Goal: Task Accomplishment & Management: Use online tool/utility

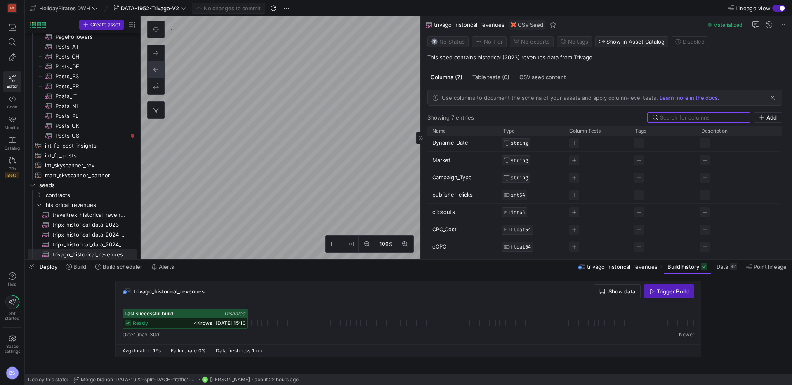
scroll to position [2, 0]
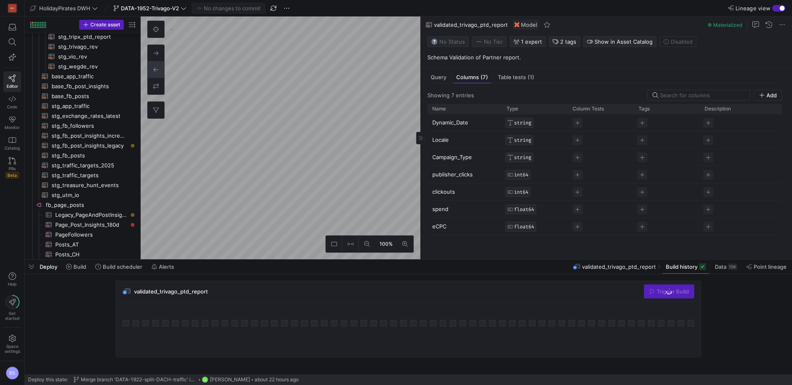
scroll to position [158, 0]
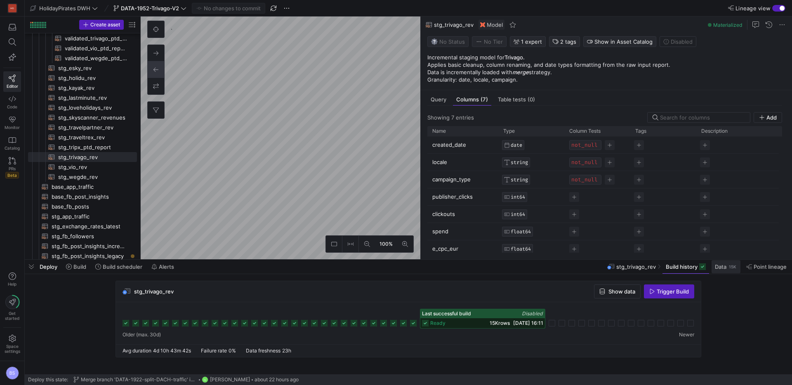
click at [726, 270] on span "Data" at bounding box center [721, 267] width 12 height 7
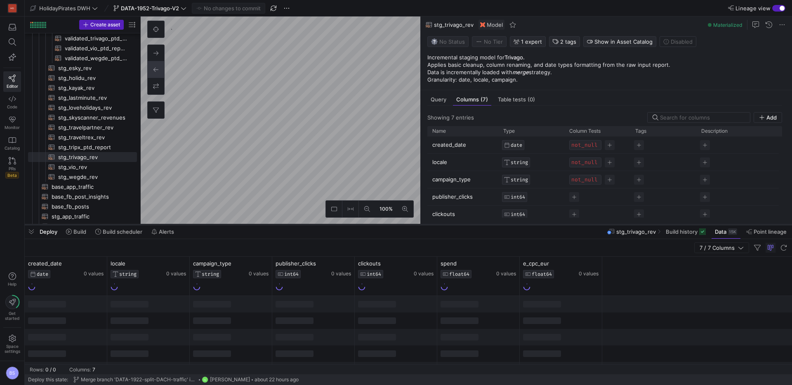
drag, startPoint x: 275, startPoint y: 259, endPoint x: 283, endPoint y: 224, distance: 36.0
click at [283, 224] on div at bounding box center [408, 224] width 767 height 3
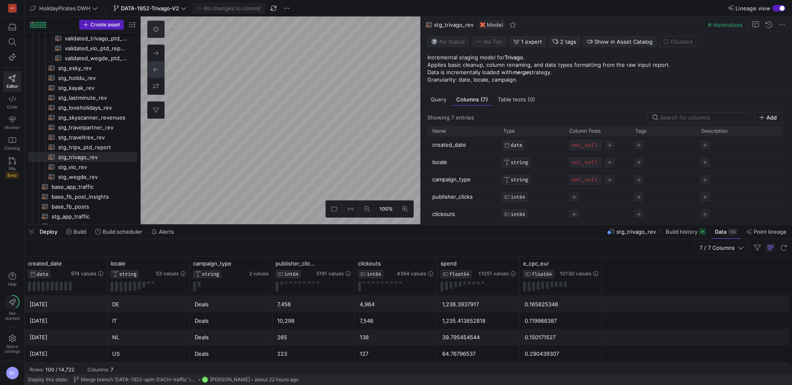
click at [157, 29] on icon at bounding box center [156, 29] width 6 height 6
click at [368, 212] on icon at bounding box center [367, 209] width 6 height 6
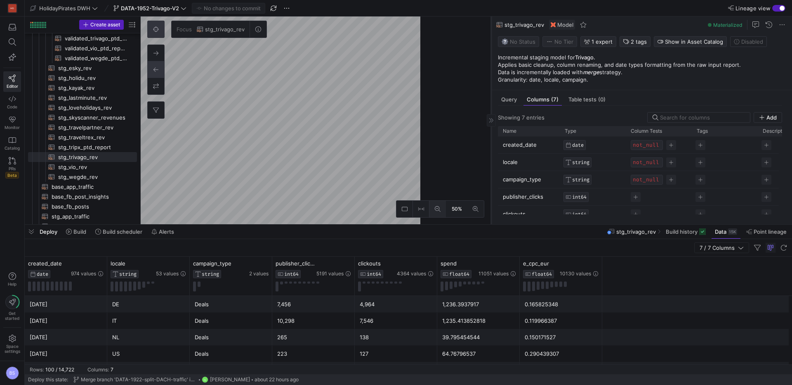
drag, startPoint x: 420, startPoint y: 149, endPoint x: 490, endPoint y: 148, distance: 70.5
click at [491, 148] on div at bounding box center [491, 121] width 0 height 208
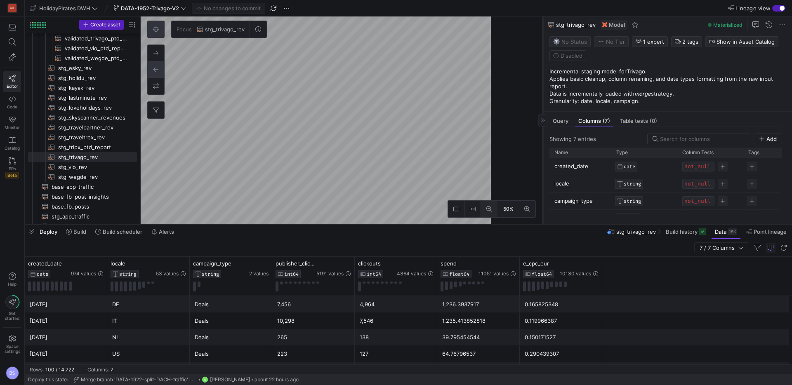
drag, startPoint x: 490, startPoint y: 148, endPoint x: 542, endPoint y: 149, distance: 51.6
click at [542, 149] on div at bounding box center [542, 121] width 0 height 208
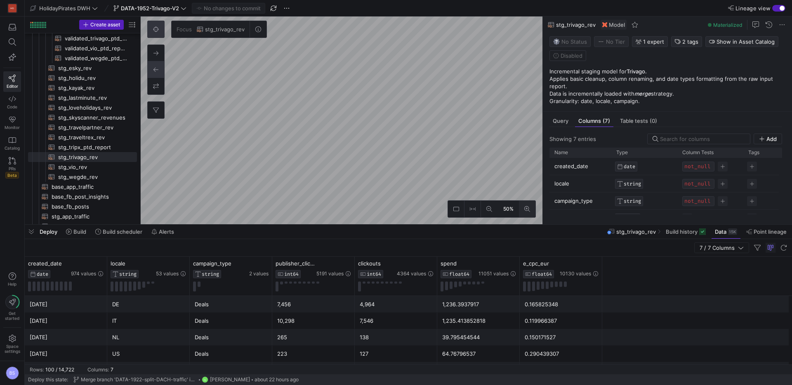
click at [521, 212] on button at bounding box center [527, 209] width 17 height 17
click at [568, 115] on div "Query" at bounding box center [560, 121] width 22 height 12
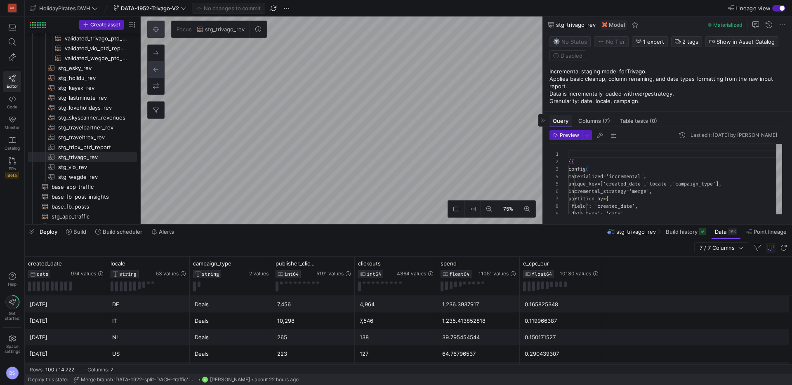
scroll to position [74, 0]
click at [109, 26] on span "Create asset" at bounding box center [105, 25] width 30 height 6
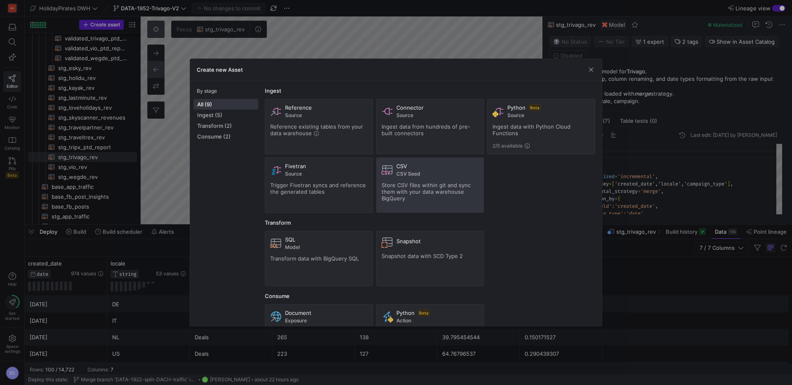
click at [406, 177] on div "CSV CSV Seed Store CSV files within git and sync them with your data warehouse …" at bounding box center [430, 185] width 97 height 45
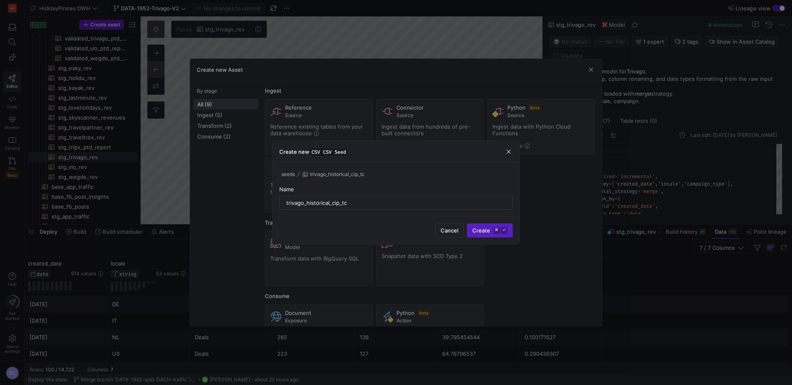
drag, startPoint x: 483, startPoint y: 232, endPoint x: 382, endPoint y: 181, distance: 113.5
click at [373, 174] on div "Create new CSV CSV Seed seeds trivago_historical_cip_tc Name trivago_historical…" at bounding box center [396, 193] width 248 height 104
drag, startPoint x: 330, startPoint y: 204, endPoint x: 338, endPoint y: 205, distance: 7.8
click at [331, 204] on input "trivago_historical_cip_tc" at bounding box center [395, 203] width 219 height 7
drag, startPoint x: 363, startPoint y: 203, endPoint x: 357, endPoint y: 203, distance: 5.8
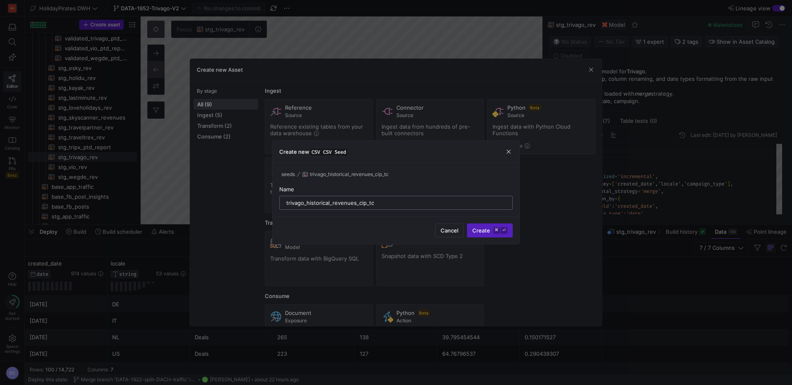
click at [357, 203] on input "trivago_historical_revenues_cip_tc" at bounding box center [395, 203] width 219 height 7
type input "trivago_historical_revenues_cip_tc"
click at [490, 229] on span "Create ⌘ ⏎" at bounding box center [489, 230] width 35 height 7
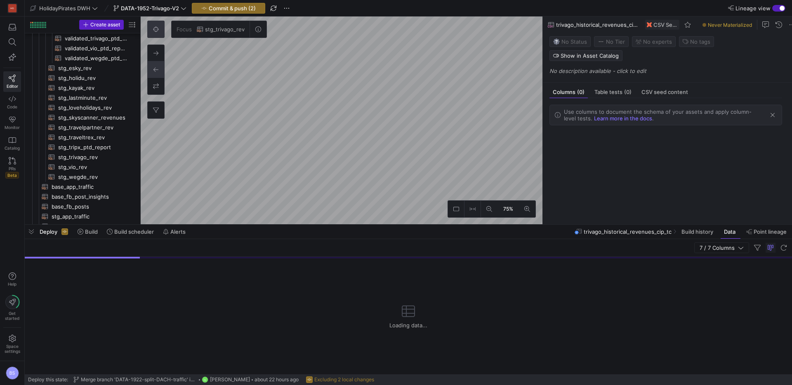
scroll to position [522, 0]
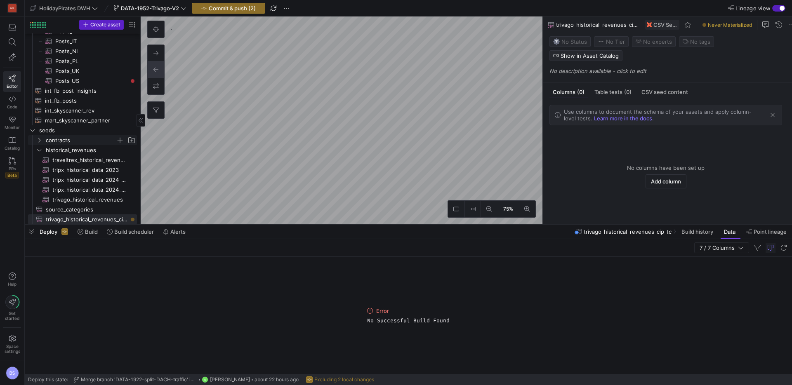
scroll to position [525, 0]
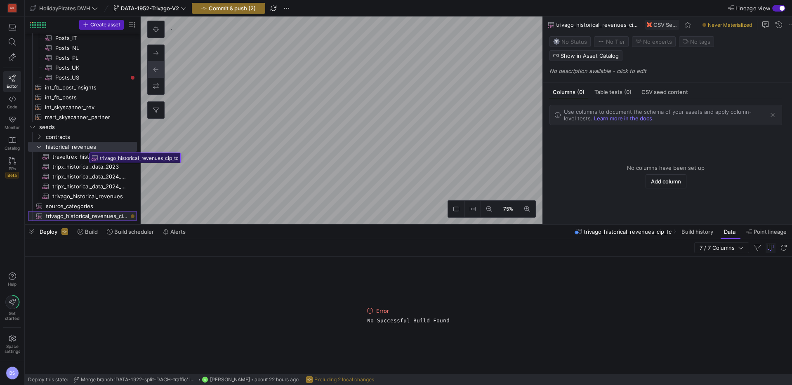
drag, startPoint x: 87, startPoint y: 218, endPoint x: 87, endPoint y: 150, distance: 68.1
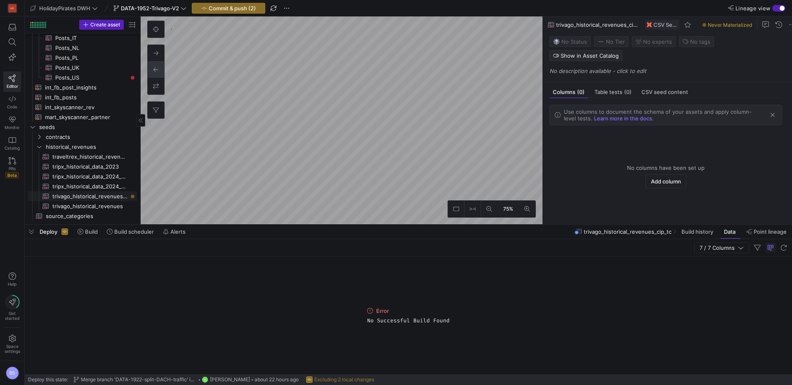
click at [106, 197] on span "trivago_historical_revenues_cip_tc​​​​​​" at bounding box center [89, 196] width 75 height 9
click at [101, 209] on span "trivago_historical_revenues​​​​​​" at bounding box center [89, 206] width 75 height 9
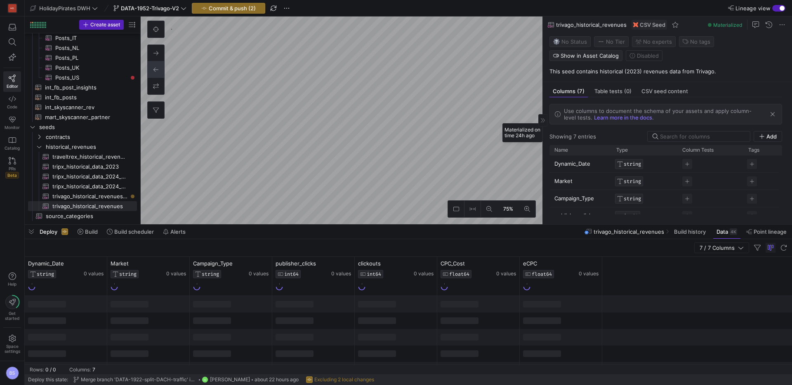
drag, startPoint x: 681, startPoint y: 74, endPoint x: 549, endPoint y: 71, distance: 131.6
click at [549, 71] on y42-asset-editor-sidebar "Status No Status Tier No Tier Experts No expert s Tags No tags Show in Asset Ca…" at bounding box center [667, 57] width 249 height 49
copy p "This seed contains historical (2023) revenues data from Trivago."
click at [96, 197] on span "trivago_historical_revenues_cip_tc​​​​​​" at bounding box center [89, 196] width 75 height 9
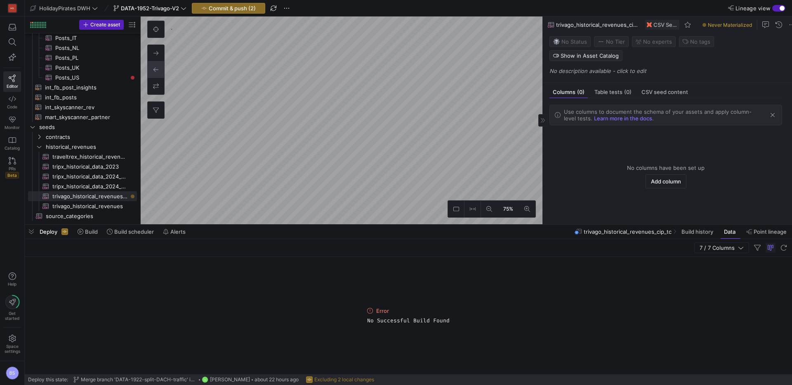
click at [586, 68] on p "No description available - click to edit" at bounding box center [668, 71] width 239 height 7
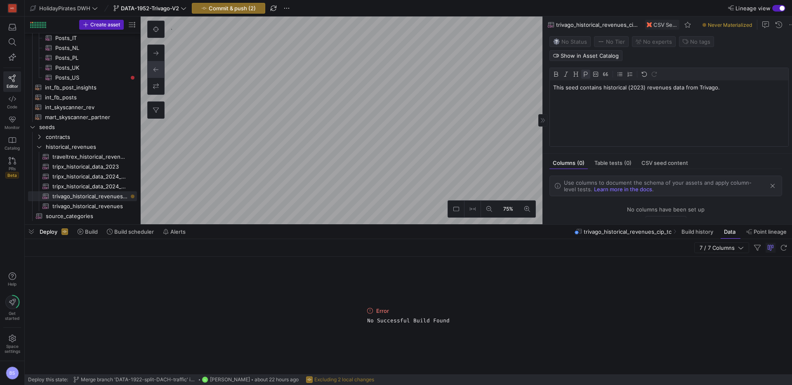
click at [640, 84] on p "This seed contains historical (2023) revenues data from Trivago." at bounding box center [669, 87] width 232 height 7
click at [685, 84] on p "This seed contains historical (since [DATE]) revenues data from [GEOGRAPHIC_DAT…" at bounding box center [669, 87] width 232 height 7
click at [35, 235] on span "button" at bounding box center [31, 232] width 13 height 14
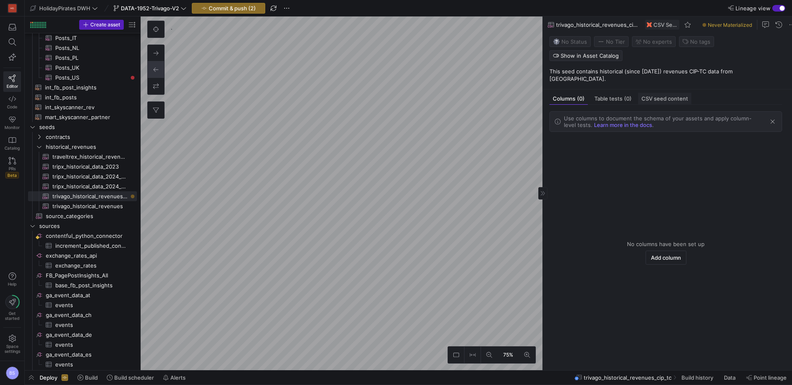
click at [664, 96] on span "CSV seed content" at bounding box center [664, 98] width 47 height 5
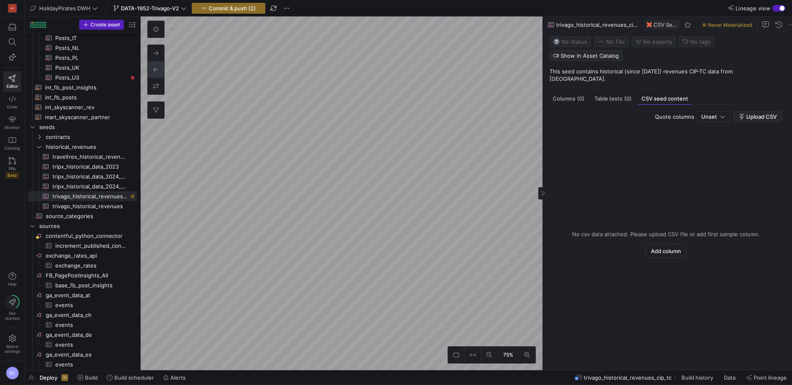
click at [746, 113] on span "Upload CSV" at bounding box center [761, 116] width 31 height 7
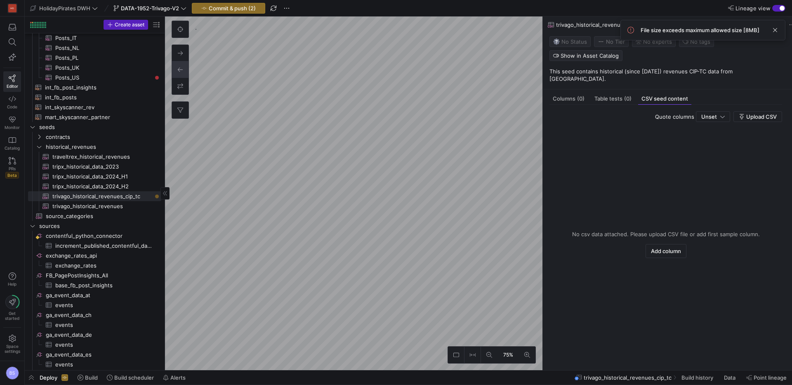
drag, startPoint x: 140, startPoint y: 176, endPoint x: 157, endPoint y: 180, distance: 17.8
click at [165, 177] on div at bounding box center [165, 194] width 0 height 354
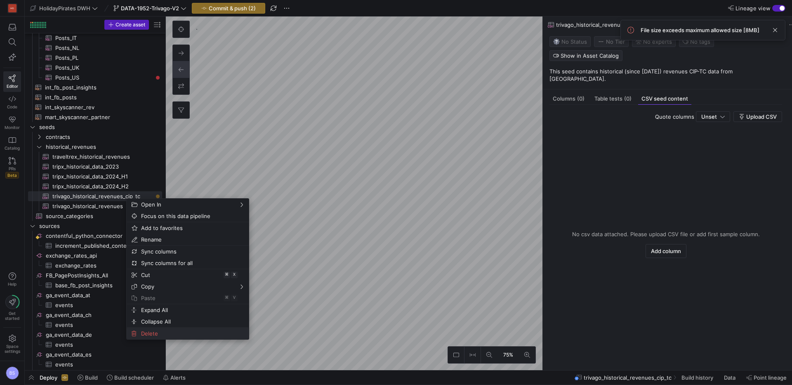
click at [161, 332] on span "Delete" at bounding box center [181, 334] width 86 height 12
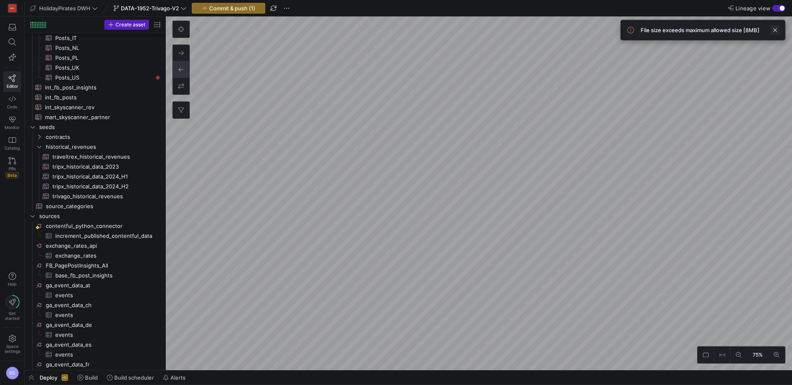
click at [774, 32] on span at bounding box center [775, 30] width 10 height 10
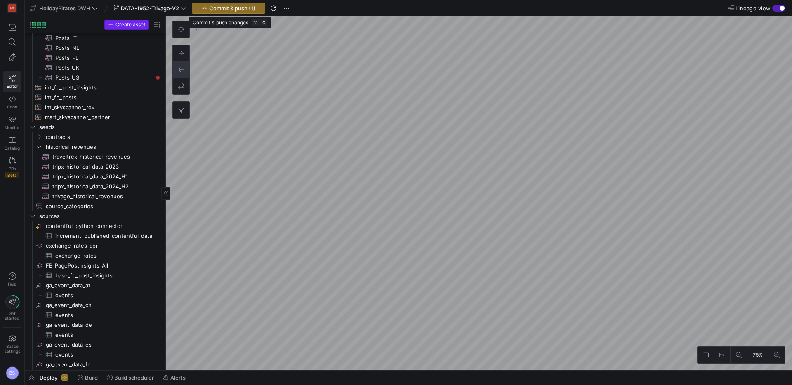
click at [131, 23] on span "Create asset" at bounding box center [131, 25] width 30 height 6
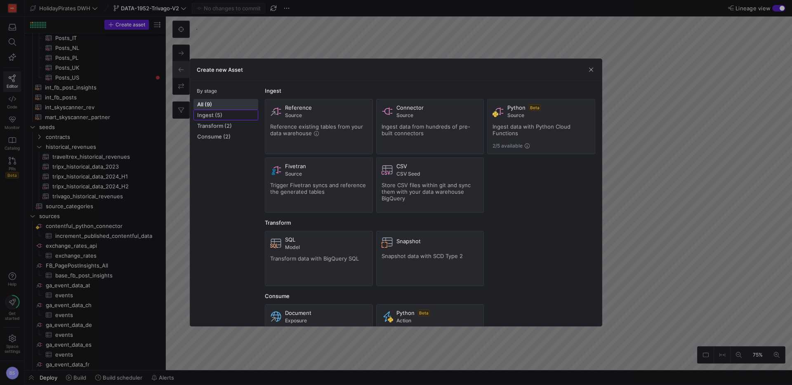
click at [216, 115] on span "Ingest (5)" at bounding box center [225, 115] width 57 height 7
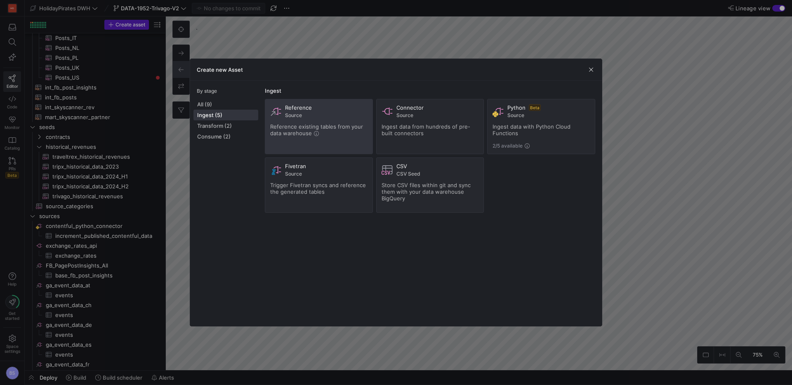
click at [325, 130] on div "Reference existing tables from your data warehouse" at bounding box center [318, 129] width 97 height 13
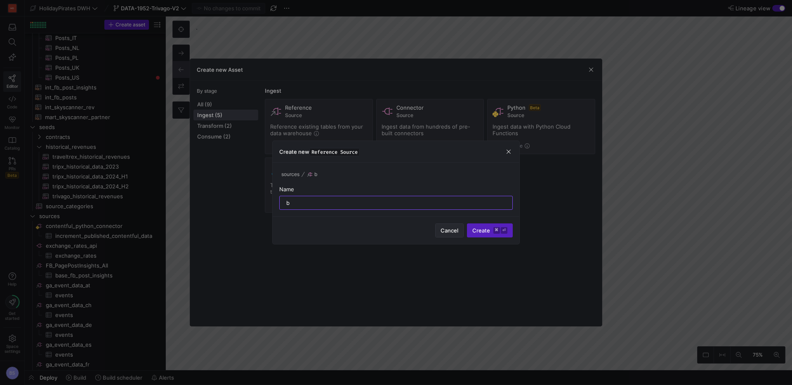
type input "b"
click at [446, 231] on span "Cancel" at bounding box center [450, 230] width 18 height 7
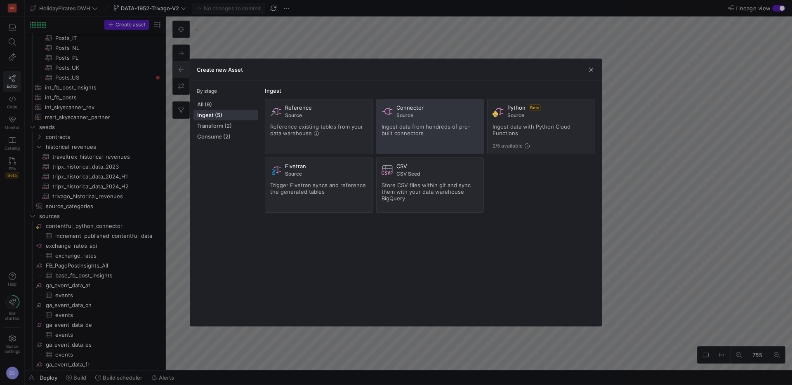
click at [431, 132] on div "Ingest data from hundreds of pre-built connectors" at bounding box center [430, 129] width 97 height 13
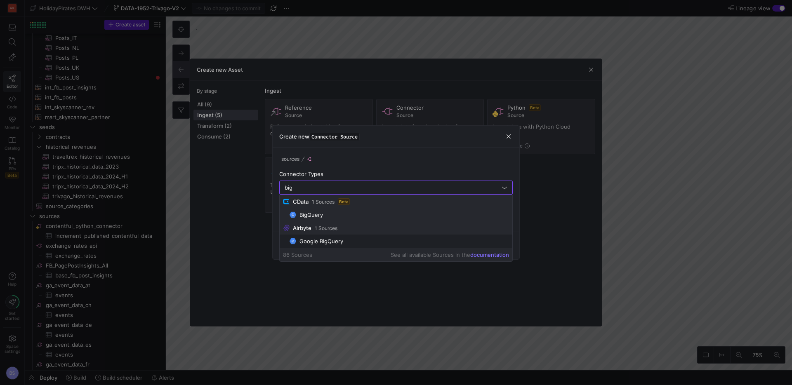
click at [359, 215] on span "BigQuery" at bounding box center [399, 215] width 219 height 7
type input "BigQuery"
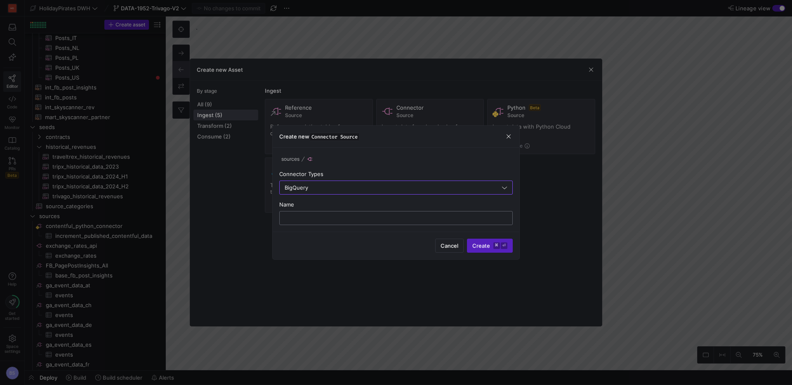
click at [385, 215] on input "text" at bounding box center [395, 218] width 219 height 7
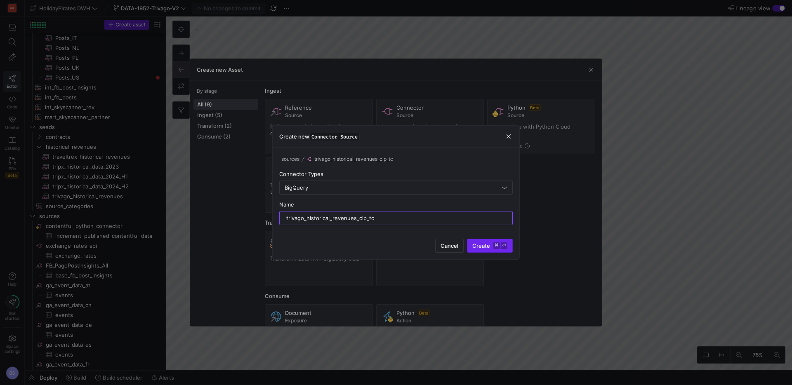
type input "trivago_historical_revenues_cip_tc"
click at [476, 241] on span "submit" at bounding box center [489, 245] width 45 height 13
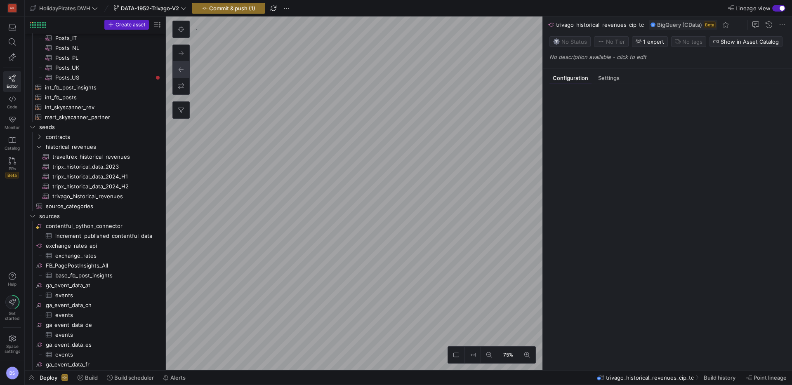
scroll to position [930, 0]
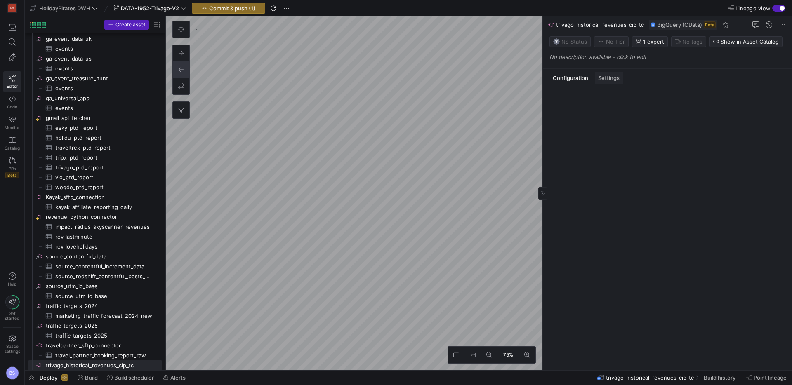
click at [618, 79] on span "Settings" at bounding box center [608, 77] width 21 height 5
click at [575, 78] on span "Configuration" at bounding box center [570, 77] width 35 height 5
click at [578, 108] on input "text" at bounding box center [613, 107] width 117 height 7
click at [586, 124] on div "source_utm_io_base_test" at bounding box center [614, 123] width 102 height 7
type input "source_utm_io_base_test"
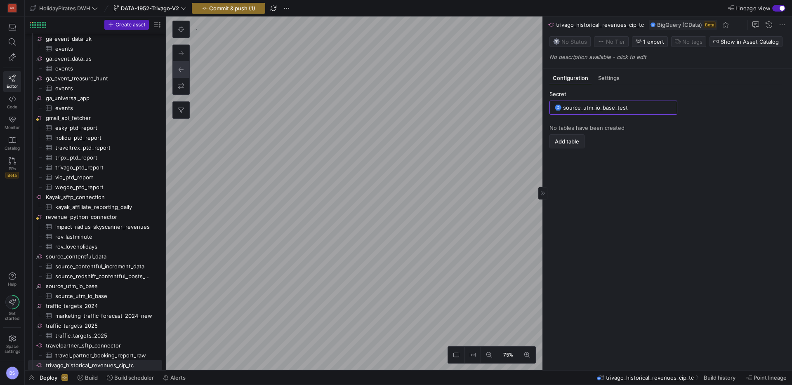
click at [572, 144] on span "Add table" at bounding box center [567, 141] width 24 height 7
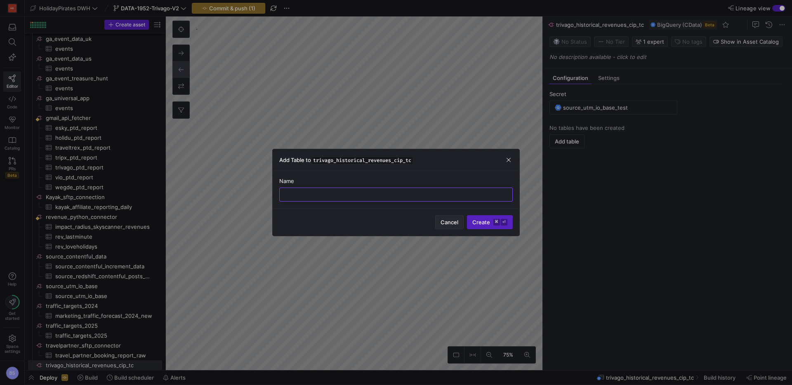
click at [446, 224] on span "Cancel" at bounding box center [450, 222] width 18 height 7
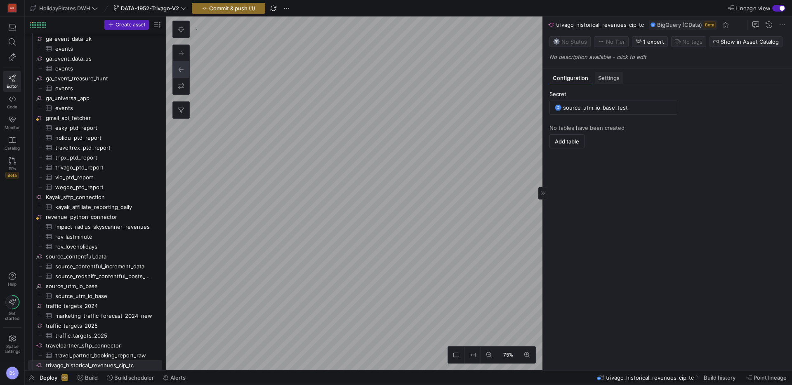
click at [619, 82] on div "Settings" at bounding box center [609, 78] width 28 height 12
click at [580, 77] on span "Configuration" at bounding box center [570, 77] width 35 height 5
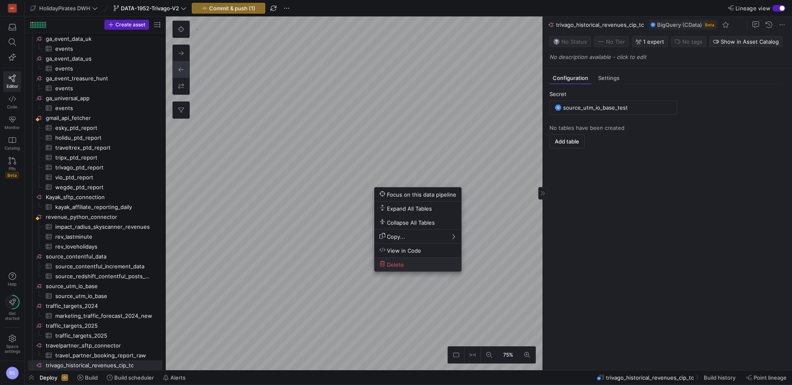
click at [416, 266] on span "Delete" at bounding box center [418, 264] width 77 height 7
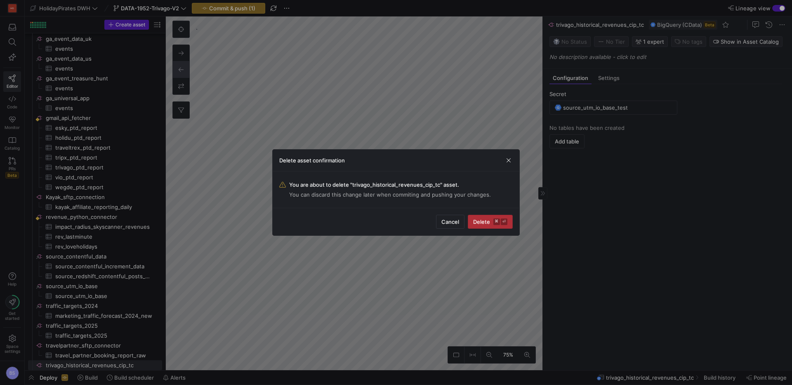
click at [485, 226] on span "submit" at bounding box center [490, 221] width 44 height 13
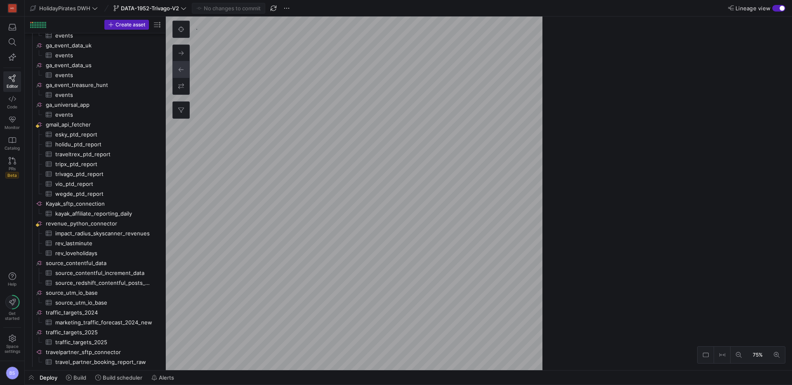
scroll to position [920, 0]
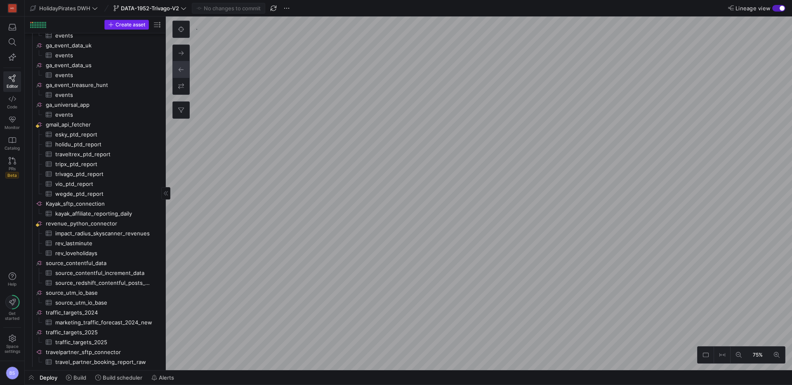
click at [111, 21] on span "button" at bounding box center [127, 24] width 44 height 9
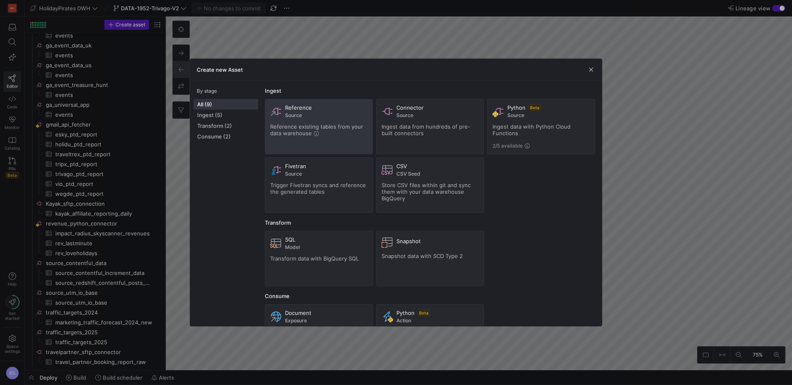
click at [299, 119] on div "Reference Source Reference existing tables from your data warehouse" at bounding box center [318, 126] width 97 height 45
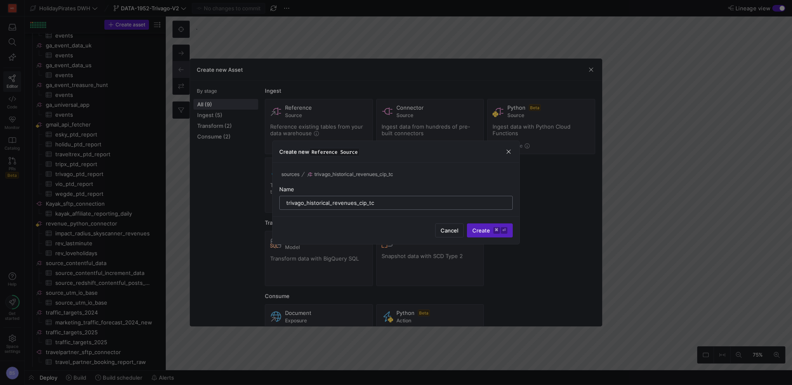
type input "trivago_historical_revenues_cip_tc"
click at [467, 224] on button "Create ⌘ ⏎" at bounding box center [490, 231] width 46 height 14
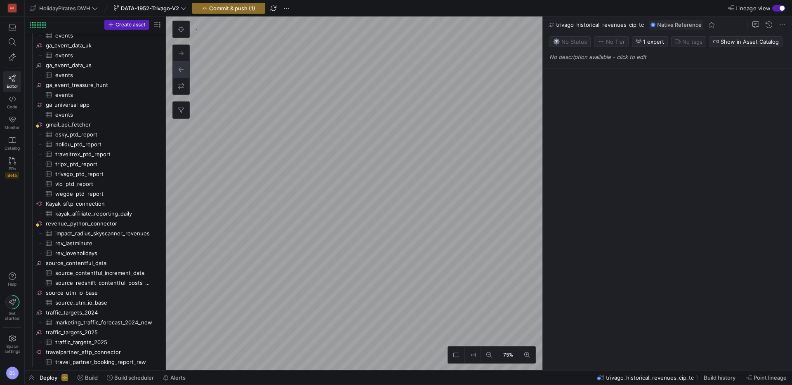
scroll to position [930, 0]
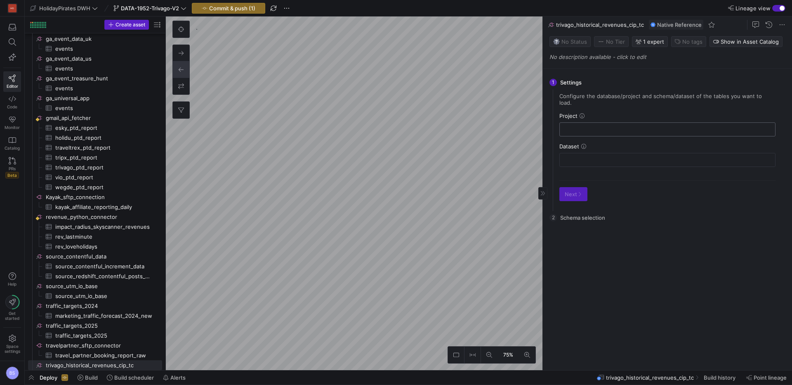
click at [618, 126] on input "text" at bounding box center [667, 129] width 202 height 7
type input "h"
type input "H"
click at [583, 113] on icon at bounding box center [582, 115] width 5 height 5
click at [592, 126] on div at bounding box center [667, 129] width 202 height 13
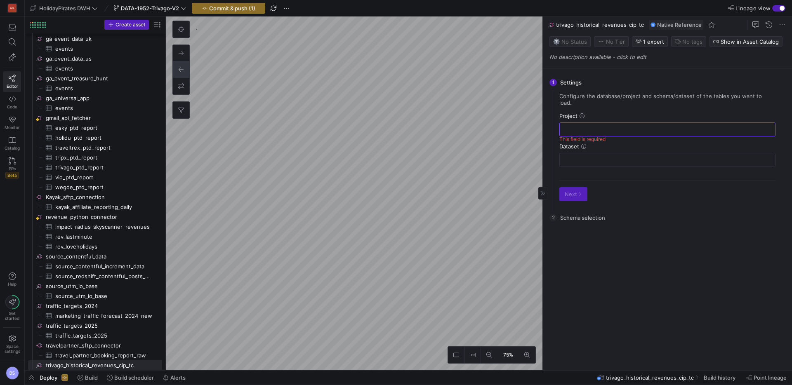
paste input "holidaypirates-dwh"
type input "holidaypirates-dwh"
click at [585, 158] on div at bounding box center [667, 159] width 202 height 13
click at [587, 157] on input "text" at bounding box center [667, 160] width 202 height 7
paste input "holidaypirates-dwh.y42_holidaypirates_dwh_main_staging"
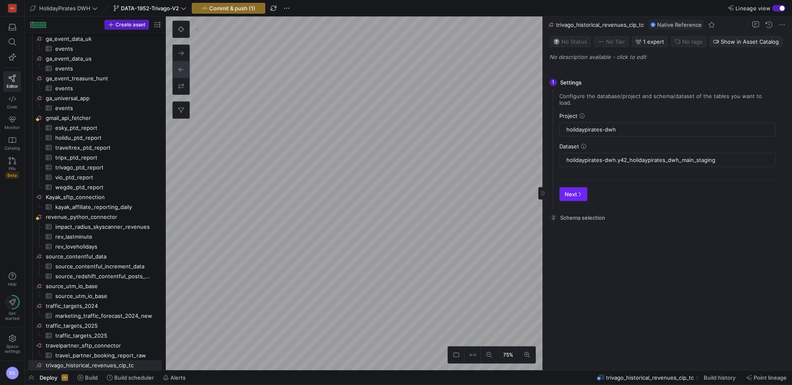
click at [577, 192] on icon "button" at bounding box center [579, 194] width 5 height 5
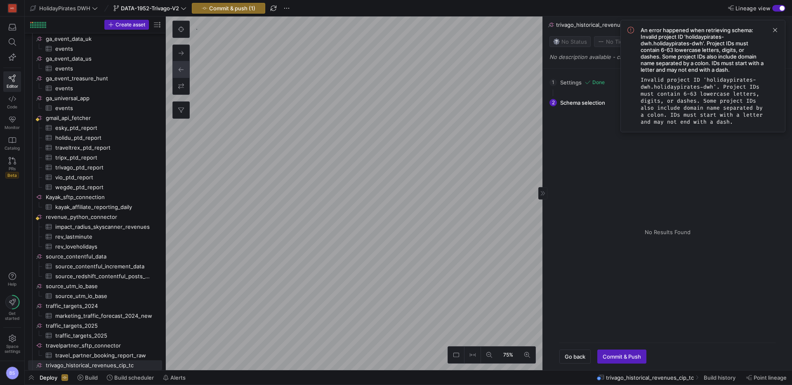
click at [597, 171] on div "Tables Drag here to set column labels Tables Columns" at bounding box center [667, 233] width 216 height 208
click at [565, 77] on div "1 Settings Done Configure the database/project and schema/dataset of the tables…" at bounding box center [665, 82] width 233 height 21
click at [776, 29] on span at bounding box center [775, 30] width 10 height 10
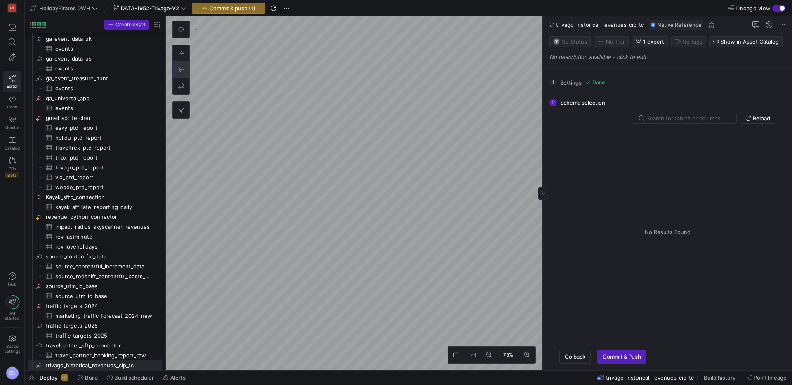
click at [579, 80] on div "1 Settings Done Configure the database/project and schema/dataset of the tables…" at bounding box center [665, 82] width 233 height 21
drag, startPoint x: 575, startPoint y: 361, endPoint x: 586, endPoint y: 319, distance: 43.6
click at [575, 361] on span "button" at bounding box center [575, 356] width 31 height 13
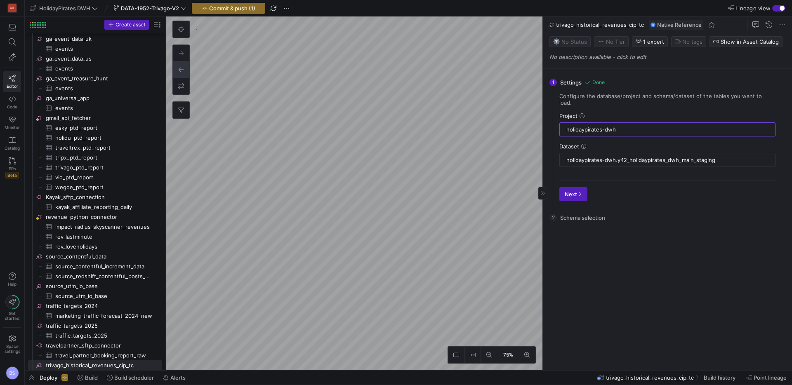
drag, startPoint x: 629, startPoint y: 123, endPoint x: 544, endPoint y: 123, distance: 85.4
click at [544, 123] on div "1 Settings Done Configure the database/project and schema/dataset of the tables…" at bounding box center [666, 220] width 246 height 302
click at [577, 192] on icon "button" at bounding box center [579, 194] width 5 height 5
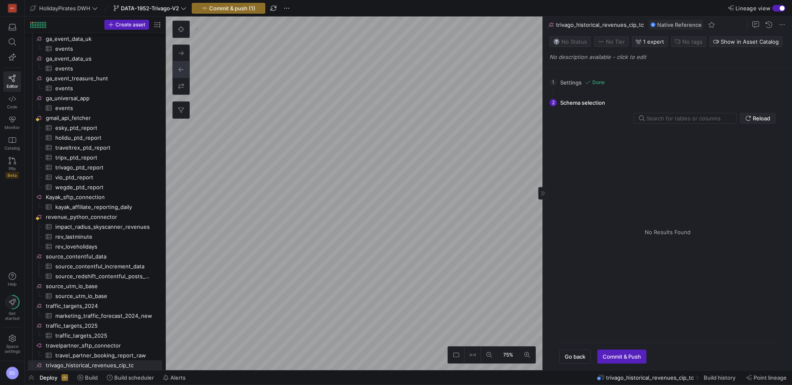
click at [756, 119] on span "Reload" at bounding box center [761, 118] width 17 height 7
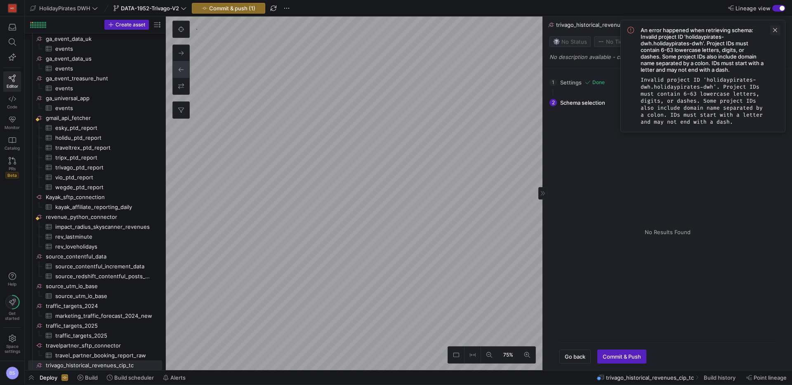
click at [778, 31] on span at bounding box center [775, 30] width 10 height 10
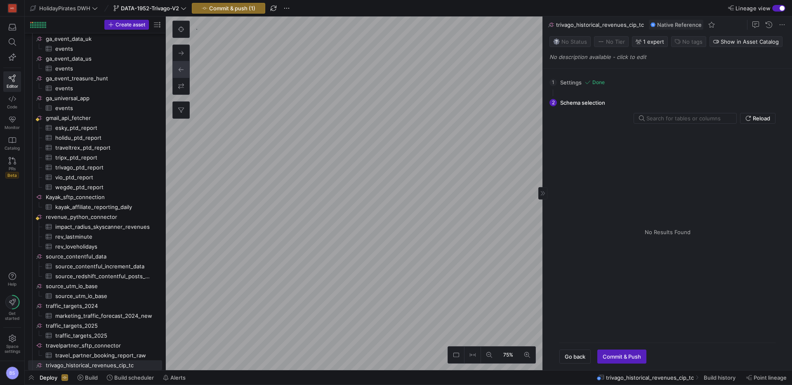
drag, startPoint x: 601, startPoint y: 86, endPoint x: 583, endPoint y: 87, distance: 17.8
click at [599, 86] on div "1 Settings Done Configure the database/project and schema/dataset of the tables…" at bounding box center [665, 82] width 233 height 21
click at [571, 355] on span "Go back" at bounding box center [575, 357] width 21 height 7
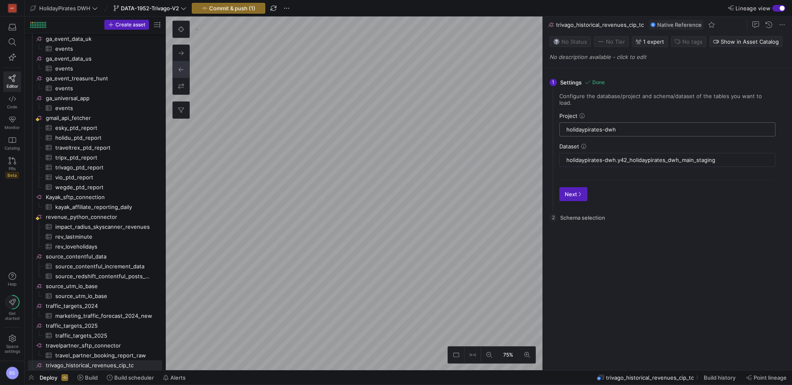
drag, startPoint x: 624, startPoint y: 124, endPoint x: 564, endPoint y: 123, distance: 59.4
click at [565, 123] on div "holidaypirates-dwh" at bounding box center [667, 129] width 205 height 13
click at [529, 152] on as-split "75% 0 1 Settings Done Configure the database/project and schema/dataset of the …" at bounding box center [479, 194] width 626 height 354
drag, startPoint x: 618, startPoint y: 156, endPoint x: 585, endPoint y: 159, distance: 33.6
click at [565, 153] on div "holidaypirates-dwh.y42_holidaypirates_dwh_main_staging" at bounding box center [667, 159] width 205 height 13
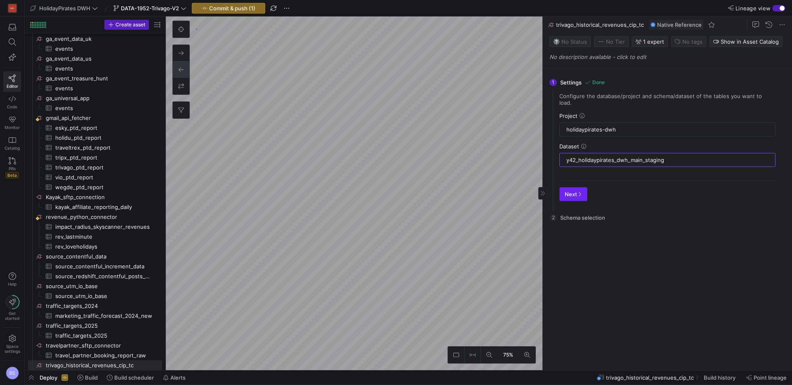
type input "y42_holidaypirates_dwh_main_staging"
click at [566, 191] on span "Next" at bounding box center [573, 194] width 17 height 7
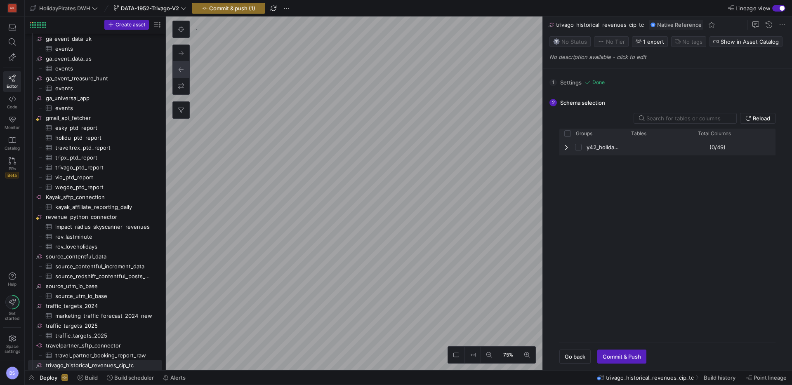
click at [565, 150] on span "Press SPACE to select this row." at bounding box center [567, 147] width 6 height 7
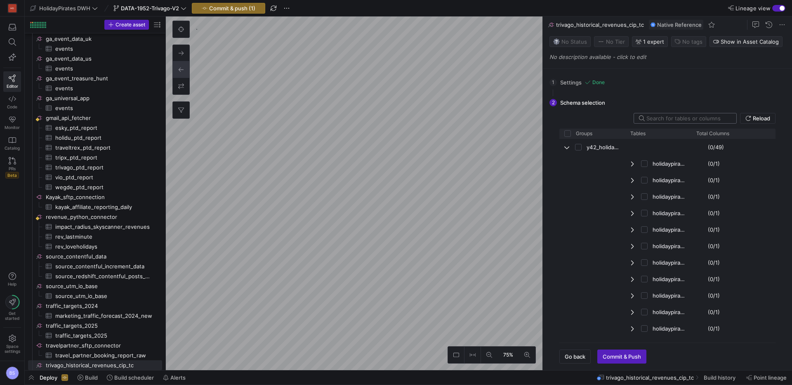
click at [662, 120] on input "text" at bounding box center [687, 118] width 83 height 7
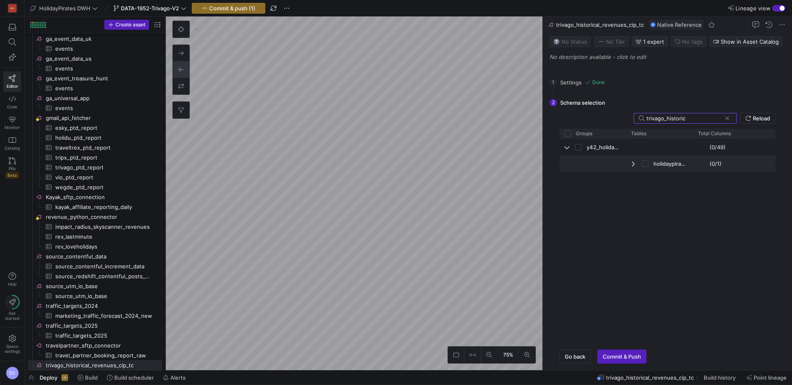
type input "trivago_historic"
click at [649, 164] on span "Press SPACE to select this row." at bounding box center [648, 164] width 12 height 16
click at [646, 165] on input "Press Space to toggle row selection (unchecked)" at bounding box center [645, 163] width 7 height 7
checkbox input "true"
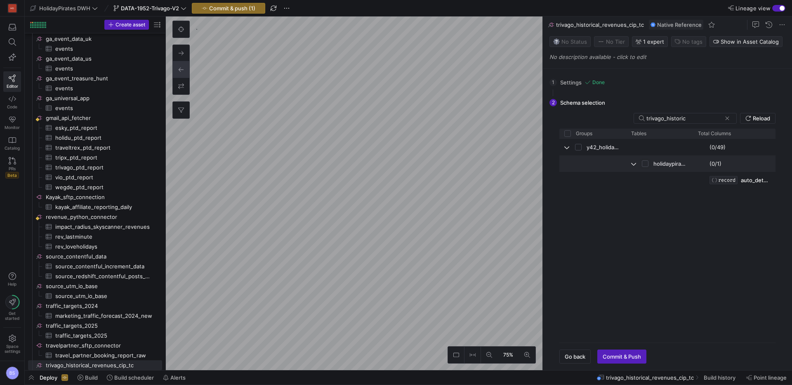
checkbox input "false"
checkbox input "true"
click at [734, 184] on div "RECORD" at bounding box center [724, 180] width 28 height 8
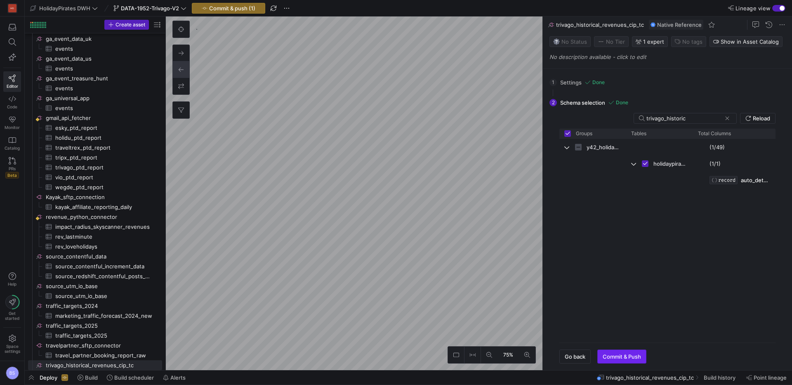
click at [623, 351] on span "button" at bounding box center [622, 356] width 48 height 13
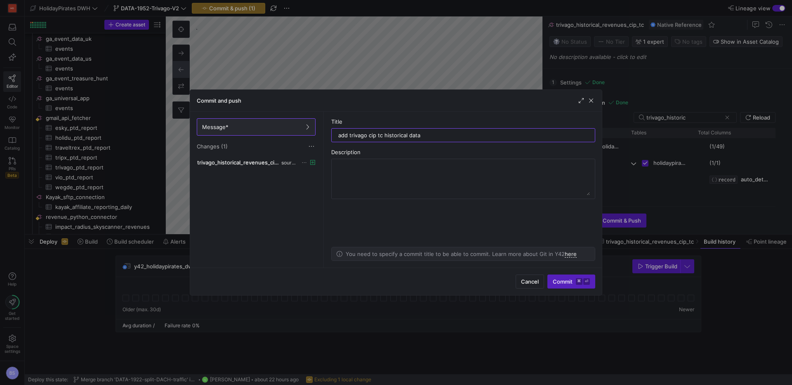
type input "add trivago cip tc historical data"
click at [582, 289] on div "Cancel Commit ⌘ ⏎" at bounding box center [396, 282] width 412 height 28
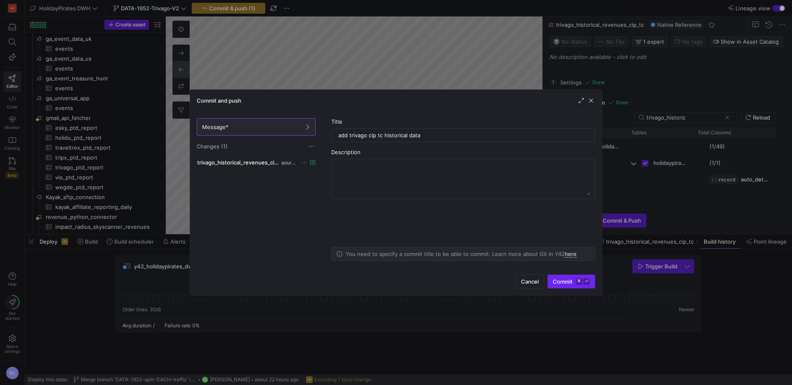
click at [574, 276] on span "submit" at bounding box center [571, 281] width 47 height 13
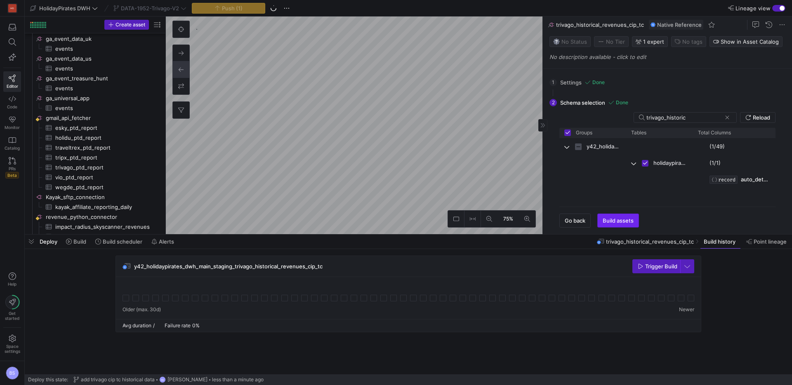
click at [625, 222] on span "Build assets" at bounding box center [618, 220] width 31 height 7
click at [623, 225] on span "button" at bounding box center [618, 220] width 41 height 13
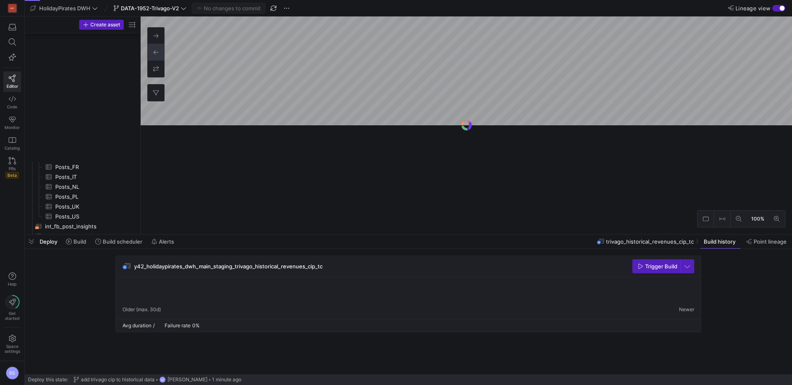
scroll to position [631, 0]
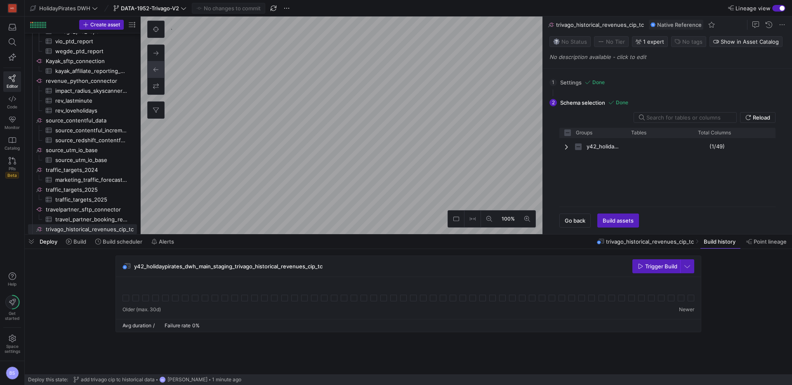
checkbox input "false"
click at [619, 218] on span "Build assets" at bounding box center [618, 220] width 31 height 7
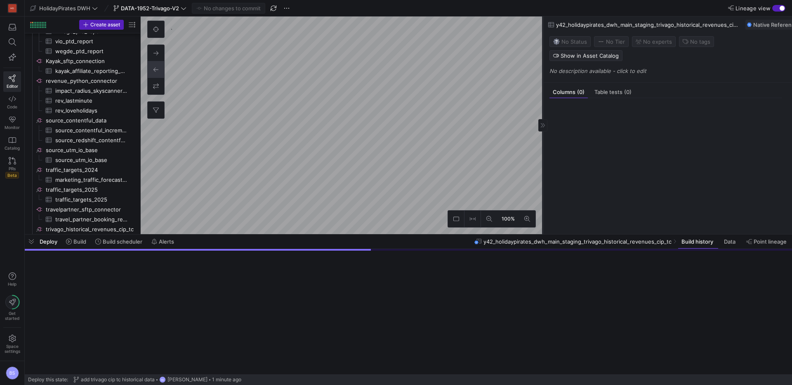
scroll to position [641, 0]
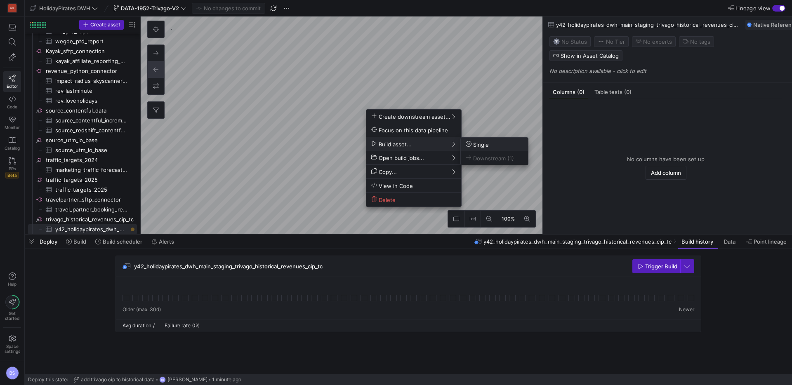
click at [471, 144] on icon at bounding box center [469, 144] width 6 height 6
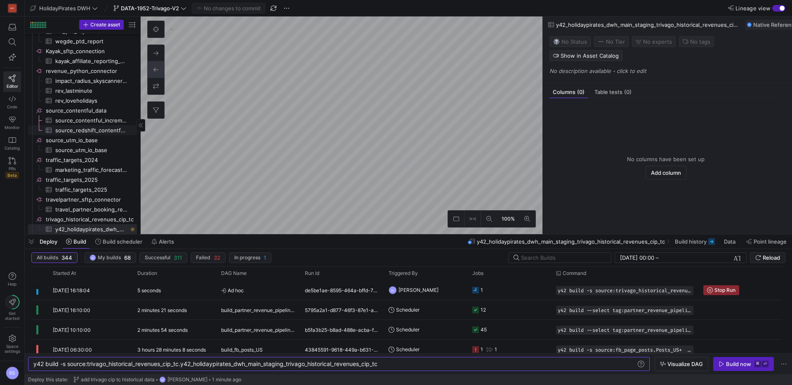
scroll to position [644, 0]
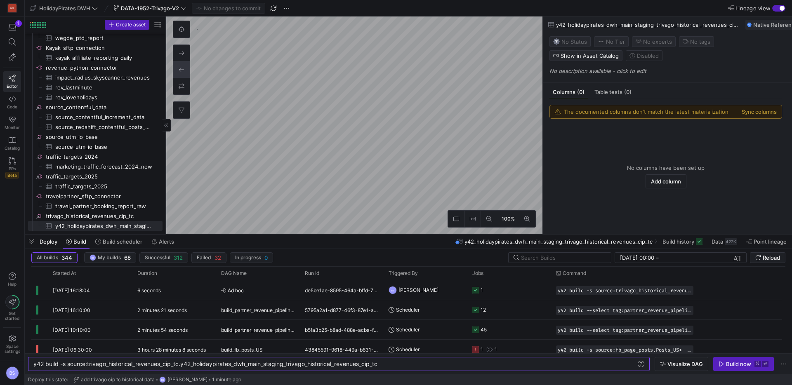
drag, startPoint x: 139, startPoint y: 205, endPoint x: 165, endPoint y: 205, distance: 25.6
click at [166, 205] on div at bounding box center [166, 126] width 0 height 218
click at [720, 245] on span "Data" at bounding box center [718, 241] width 12 height 7
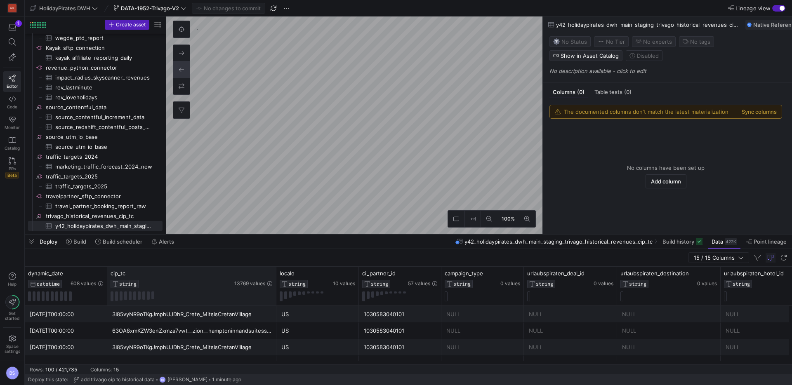
drag, startPoint x: 188, startPoint y: 274, endPoint x: 274, endPoint y: 275, distance: 86.6
click at [274, 275] on div at bounding box center [275, 286] width 3 height 39
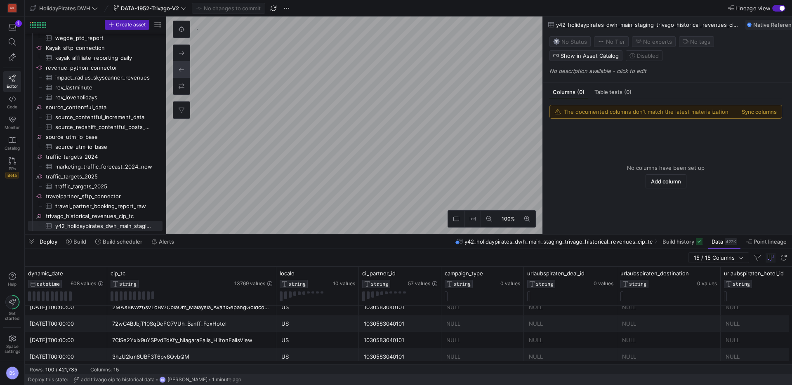
scroll to position [703, 0]
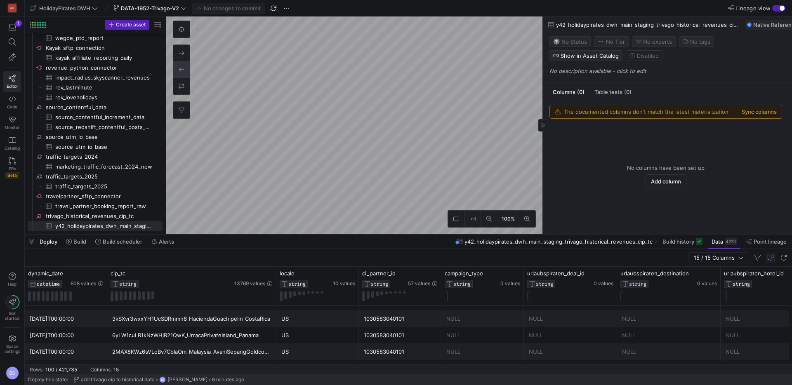
click at [634, 72] on p "No description available - click to edit" at bounding box center [668, 71] width 239 height 7
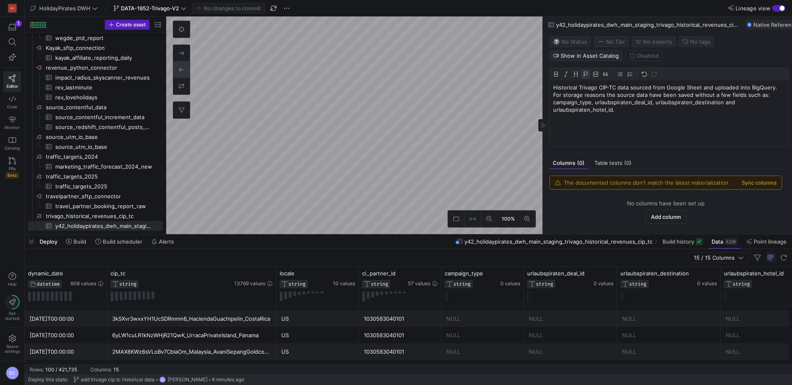
click at [759, 99] on p "Historical Trivago CIP-TC data sourced from Google Sheet and uploaded into BigQ…" at bounding box center [669, 102] width 232 height 37
click at [574, 99] on p "Historical Trivago CIP-TC data sourced from Google Sheet and uploaded into BigQ…" at bounding box center [669, 102] width 232 height 37
drag, startPoint x: 571, startPoint y: 97, endPoint x: 555, endPoint y: 97, distance: 16.5
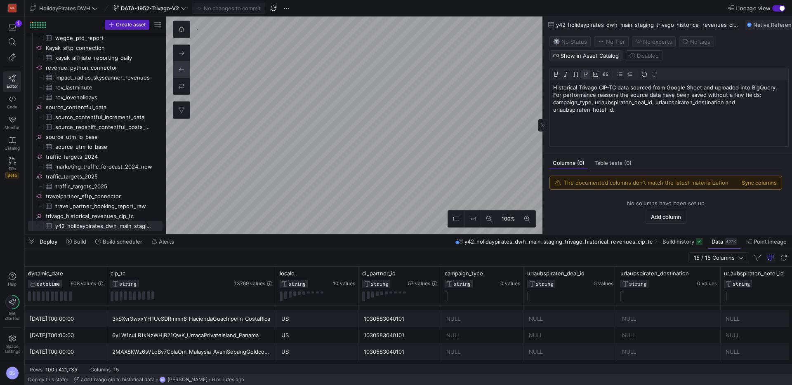
click at [555, 97] on p "Historical Trivago CIP-TC data sourced from Google Sheet and uploaded into BigQ…" at bounding box center [669, 102] width 232 height 37
click at [592, 125] on div "Historical Trivago CIP-TC data sourced from Google Sheet and uploaded into BigQ…" at bounding box center [669, 113] width 238 height 66
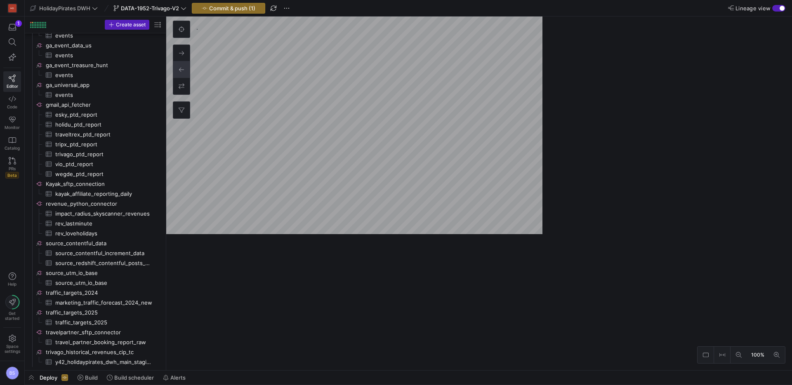
scroll to position [505, 0]
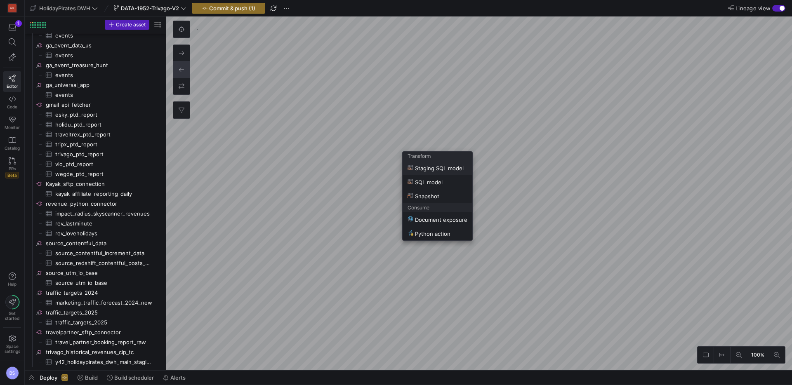
click at [428, 168] on span "Staging SQL model" at bounding box center [436, 168] width 56 height 7
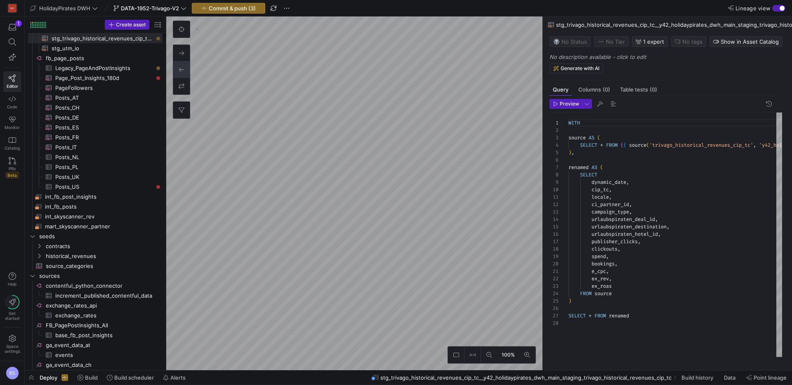
scroll to position [74, 0]
drag, startPoint x: 642, startPoint y: 215, endPoint x: 592, endPoint y: 214, distance: 49.9
click at [592, 214] on div "WITH source AS ( SELECT * FROM { { source ( 'trivago_historical_revenues_cip_tc…" at bounding box center [787, 235] width 439 height 245
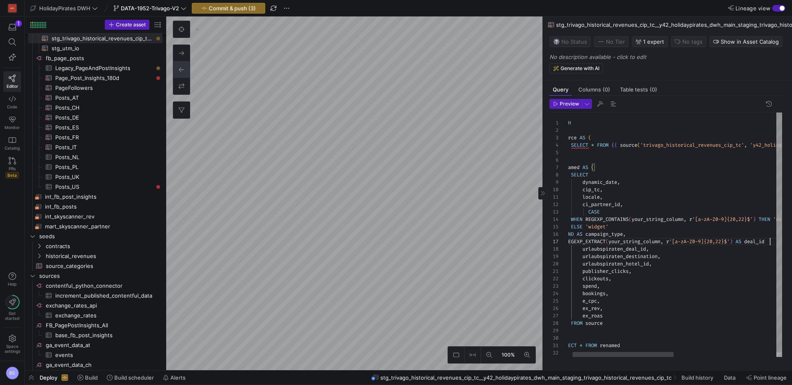
scroll to position [45, 211]
click at [589, 215] on div "WITH source AS ( SELECT * FROM { { source ( 'trivago_historical_revenues_cip_tc…" at bounding box center [778, 237] width 439 height 249
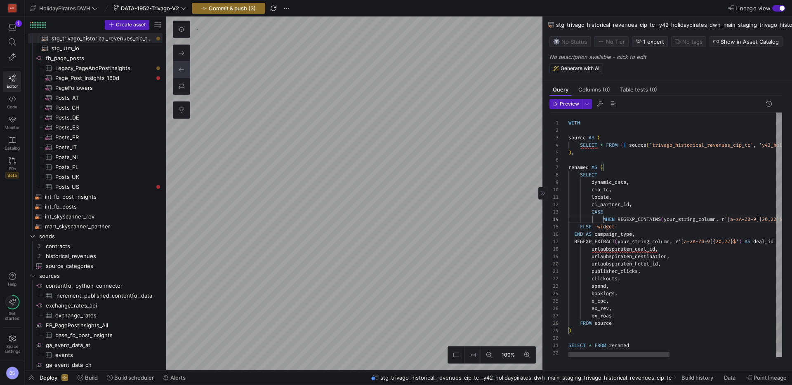
scroll to position [22, 35]
click at [605, 193] on div "WITH source AS ( SELECT * FROM { { source ( 'trivago_historical_revenues_cip_tc…" at bounding box center [787, 237] width 439 height 249
click at [698, 224] on div "WITH source AS ( SELECT * FROM { { source ( 'trivago_historical_revenues_cip_tc…" at bounding box center [787, 237] width 439 height 249
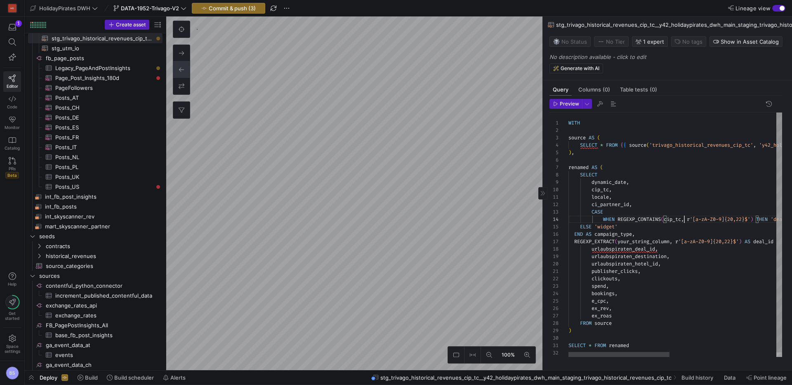
scroll to position [22, 116]
click at [580, 231] on div "WITH source AS ( SELECT * FROM { { source ( 'trivago_historical_revenues_cip_tc…" at bounding box center [787, 237] width 439 height 249
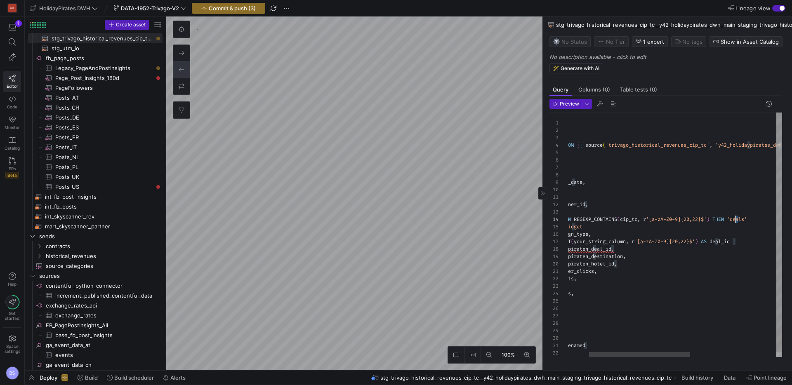
scroll to position [22, 211]
click at [736, 224] on div "WITH source AS ( SELECT * FROM { { source ( 'trivago_historical_revenues_cip_tc…" at bounding box center [744, 237] width 439 height 249
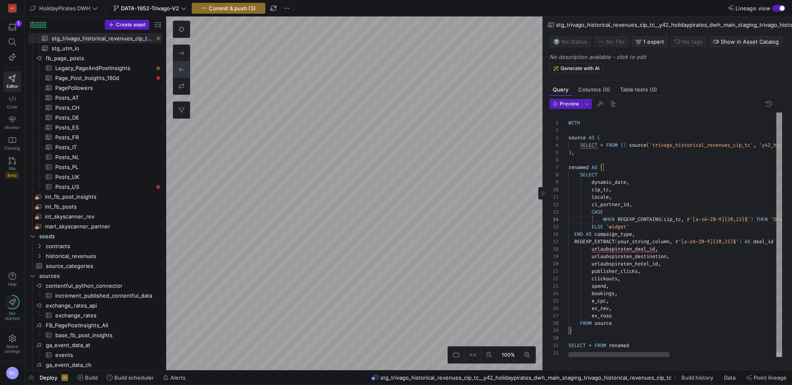
click at [611, 231] on div "WITH source AS ( SELECT * FROM { { source ( 'trivago_historical_revenues_cip_tc…" at bounding box center [787, 237] width 439 height 249
click at [576, 238] on span "END" at bounding box center [578, 234] width 9 height 7
click at [675, 223] on div "WITH source AS ( SELECT * FROM { { source ( 'trivago_historical_revenues_cip_tc…" at bounding box center [787, 237] width 439 height 249
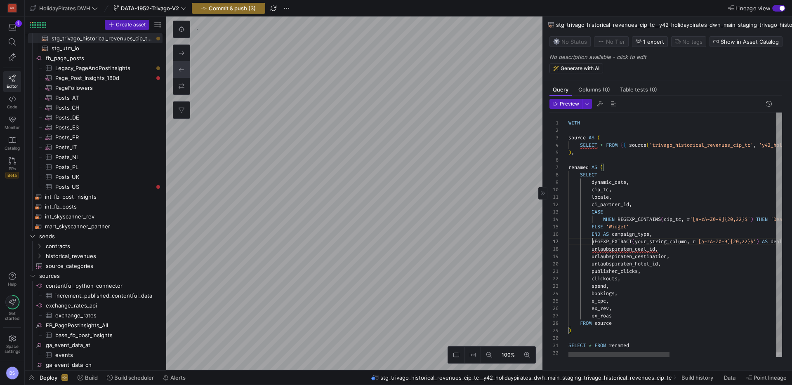
click at [675, 223] on div "WITH source AS ( SELECT * FROM { { source ( 'trivago_historical_revenues_cip_tc…" at bounding box center [787, 237] width 439 height 249
click at [665, 247] on div "WITH source AS ( SELECT * FROM { { source ( 'trivago_historical_revenues_cip_tc…" at bounding box center [787, 237] width 439 height 249
click at [636, 255] on div "WITH source AS ( SELECT * FROM { { source ( 'trivago_historical_revenues_cip_tc…" at bounding box center [787, 237] width 439 height 249
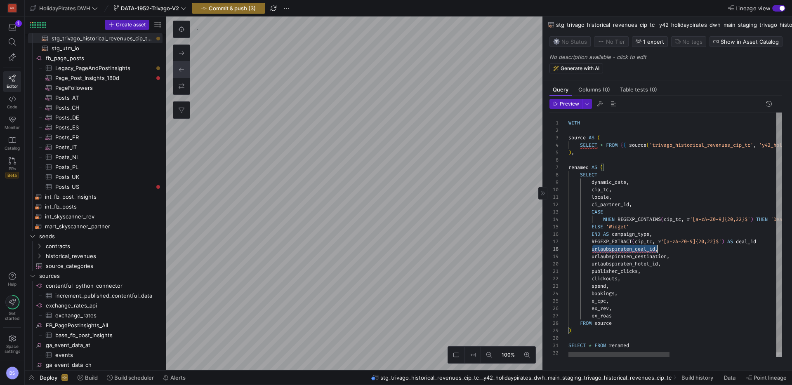
scroll to position [52, 89]
click at [748, 247] on div "WITH source AS ( SELECT * FROM { { source ( 'trivago_historical_revenues_cip_tc…" at bounding box center [787, 237] width 439 height 249
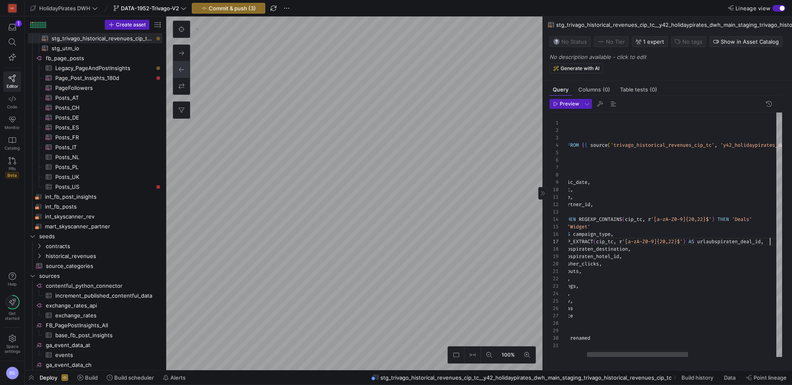
scroll to position [45, 240]
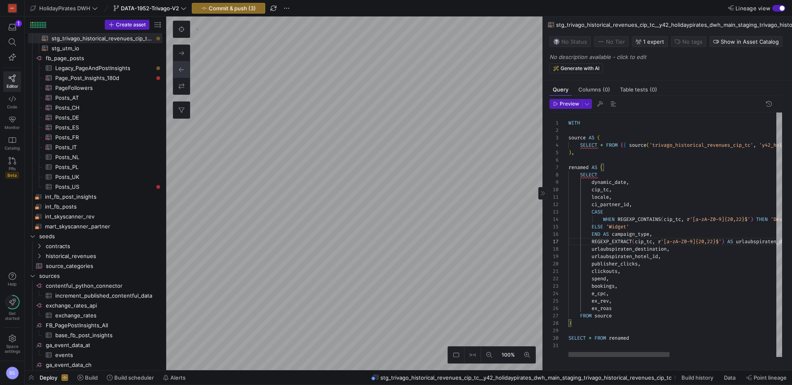
click at [576, 171] on div "WITH source AS ( SELECT * FROM { { source ( 'trivago_historical_revenues_cip_tc…" at bounding box center [787, 235] width 439 height 245
click at [595, 171] on div "WITH source AS ( SELECT * FROM { { source ( 'trivago_historical_revenues_cip_tc…" at bounding box center [787, 235] width 439 height 245
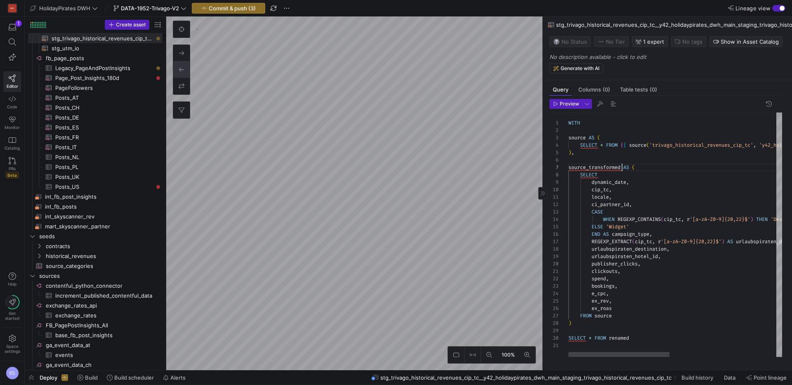
click at [595, 171] on div "WITH source AS ( SELECT * FROM { { source ( 'trivago_historical_revenues_cip_tc…" at bounding box center [787, 235] width 439 height 245
click at [623, 342] on span "renamed" at bounding box center [619, 338] width 20 height 7
click at [572, 107] on span "Preview" at bounding box center [569, 104] width 19 height 6
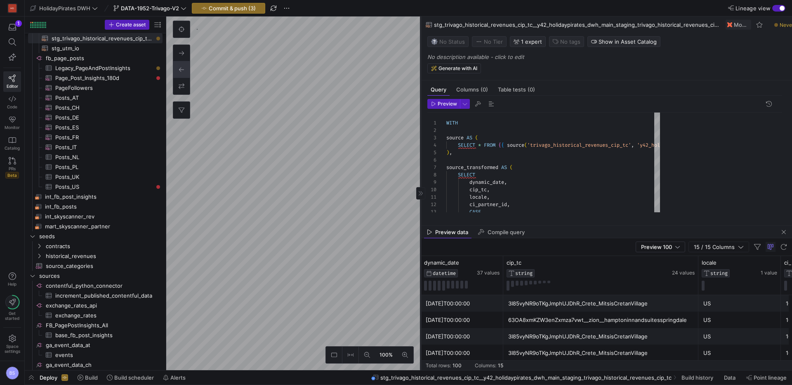
click at [351, 137] on as-split "100% 0 Query Columns (0) Table tests (0) Preview 1 2 3 4 5 6 7 8 9 10 11 12 13 …" at bounding box center [479, 194] width 626 height 354
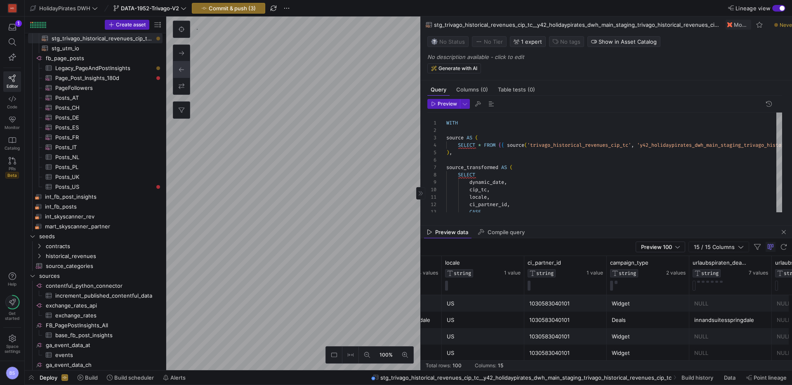
scroll to position [0, 293]
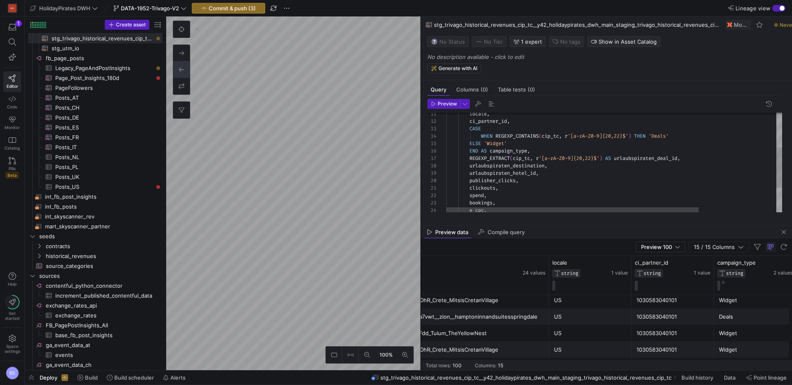
click at [622, 141] on div "locale , ci_partner_id , CASE WHEN REGEXP_CONTAINS ( cip_tc , r '[a-zA-Z0-9]{20…" at bounding box center [665, 150] width 439 height 242
click at [594, 162] on div "locale , ci_partner_id , CASE WHEN REGEXP_CONTAINS ( cip_tc , r '[a-zA-Z0-9]{20…" at bounding box center [665, 150] width 439 height 242
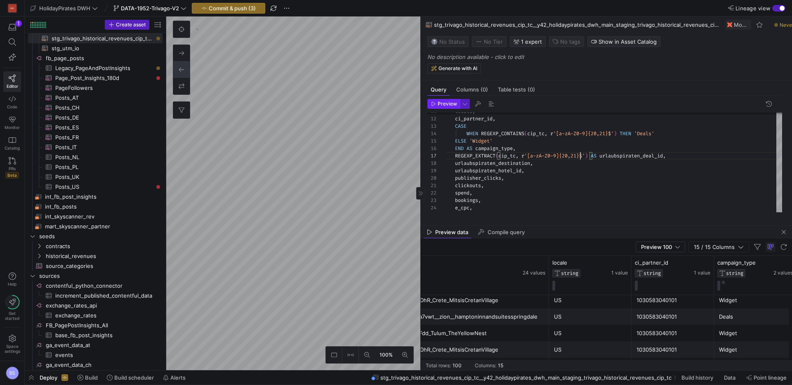
type textarea "locale, ci_partner_id, CASE WHEN REGEXP_CONTAINS(cip_tc, r'[a-zA-Z0-9]{20,21}$'…"
click at [446, 107] on span "Preview" at bounding box center [447, 104] width 19 height 6
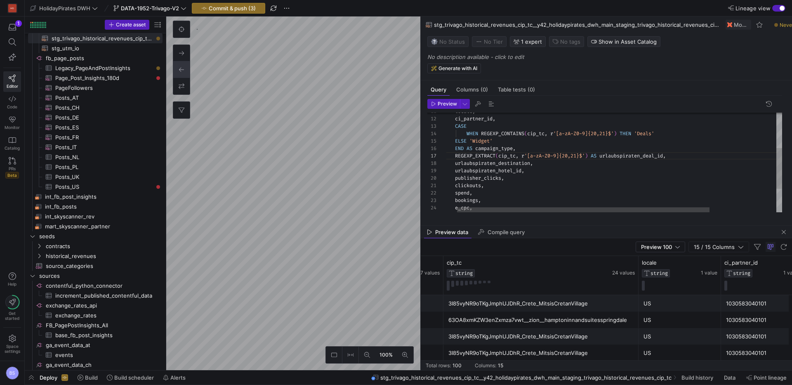
click at [601, 137] on div "locale , ci_partner_id , CASE WHEN REGEXP_CONTAINS ( cip_tc , r '[a-zA-Z0-9]{20…" at bounding box center [651, 148] width 439 height 242
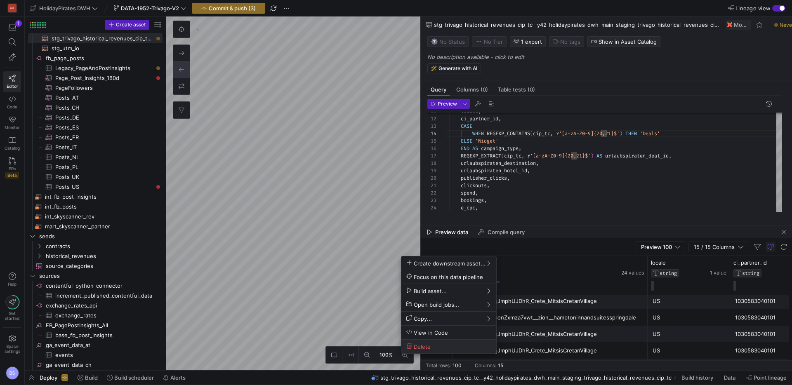
click at [424, 350] on button "Delete" at bounding box center [448, 347] width 95 height 14
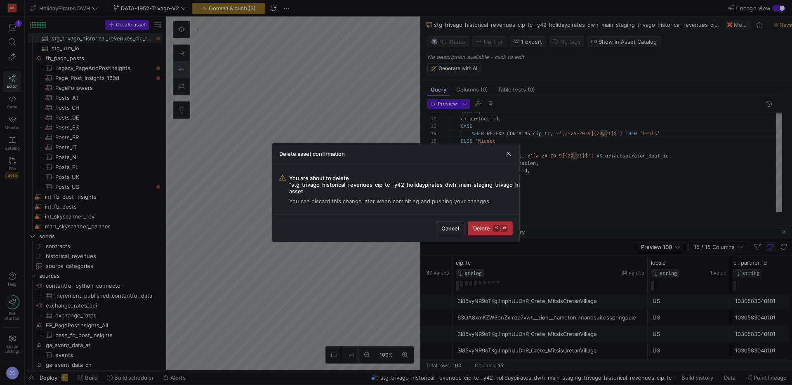
click at [483, 229] on span "Delete ⌘ ⏎" at bounding box center [490, 228] width 34 height 7
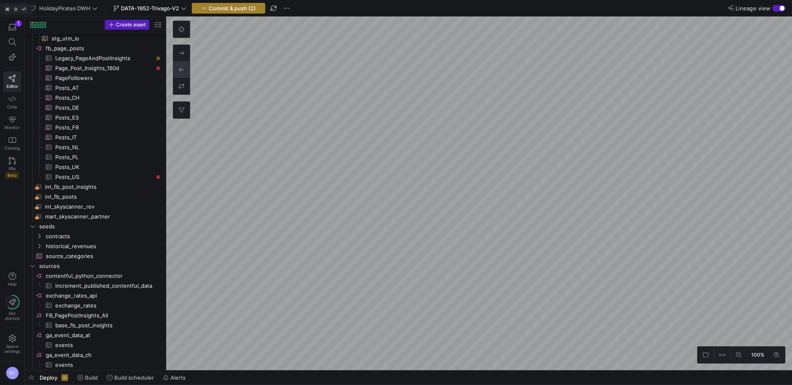
click at [221, 6] on span "Commit & push (2)" at bounding box center [232, 8] width 47 height 7
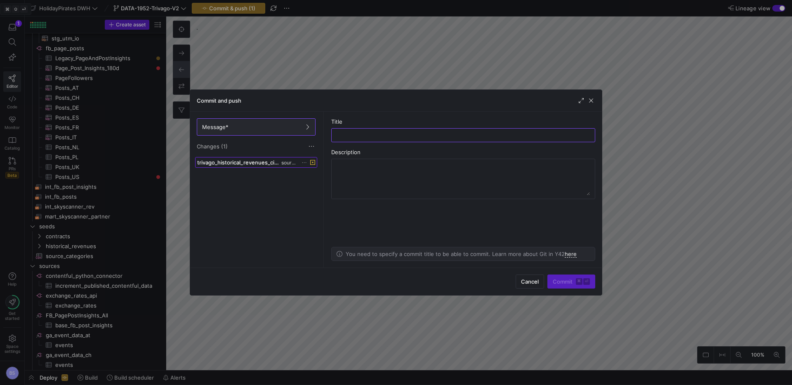
click at [273, 164] on span "trivago_historical_revenues_cip_tc.yml" at bounding box center [238, 162] width 83 height 7
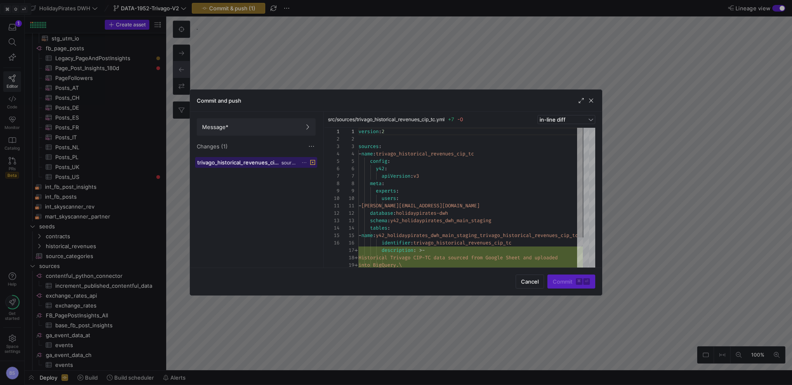
scroll to position [74, 0]
click at [228, 132] on span at bounding box center [256, 127] width 118 height 17
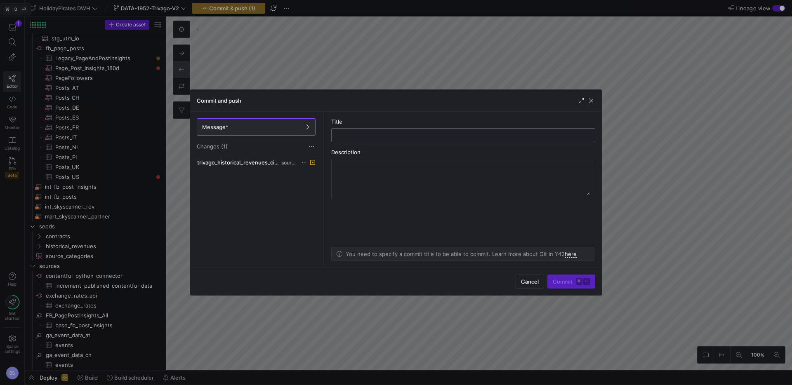
click at [420, 136] on input "text" at bounding box center [463, 135] width 250 height 7
type input "s"
type input "desc"
click at [567, 285] on button "Commit ⌘ ⏎" at bounding box center [571, 282] width 48 height 14
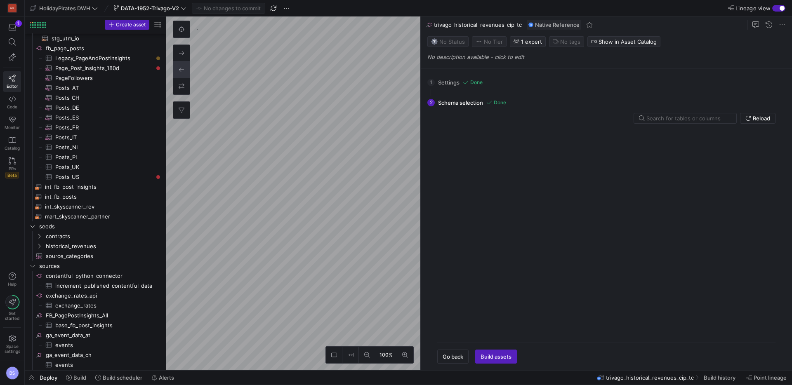
scroll to position [653, 0]
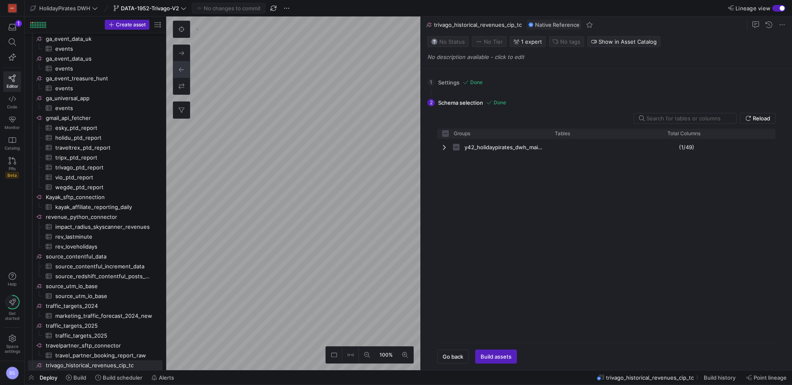
checkbox input "false"
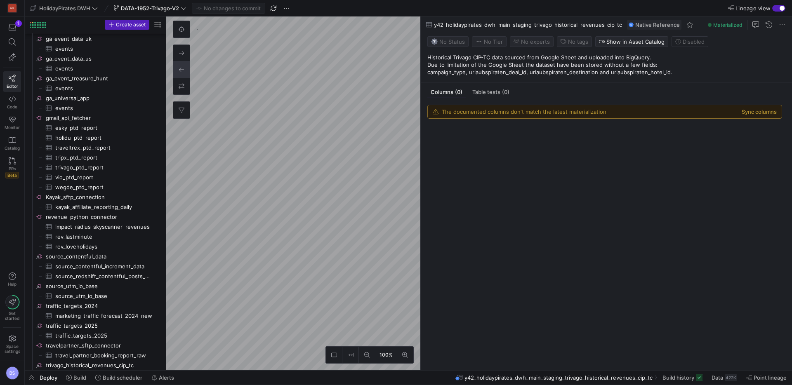
scroll to position [663, 0]
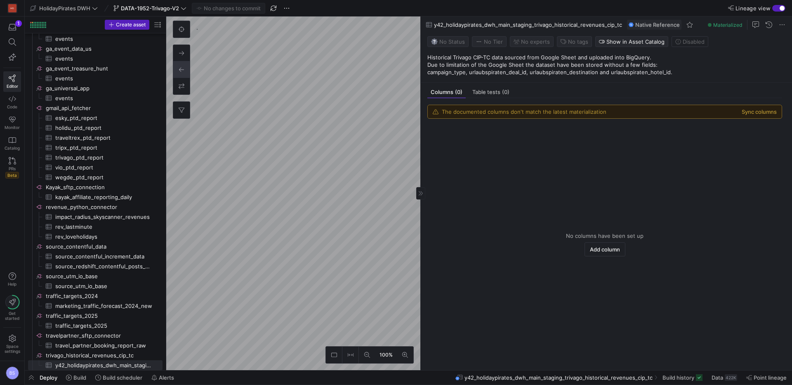
drag, startPoint x: 658, startPoint y: 72, endPoint x: 425, endPoint y: 70, distance: 233.5
click at [424, 70] on y42-asset-editor-sidebar "Status No Status Tier No Tier Experts No expert s Tags No tags Show in Asset Ca…" at bounding box center [606, 58] width 371 height 50
